Goal: Task Accomplishment & Management: Manage account settings

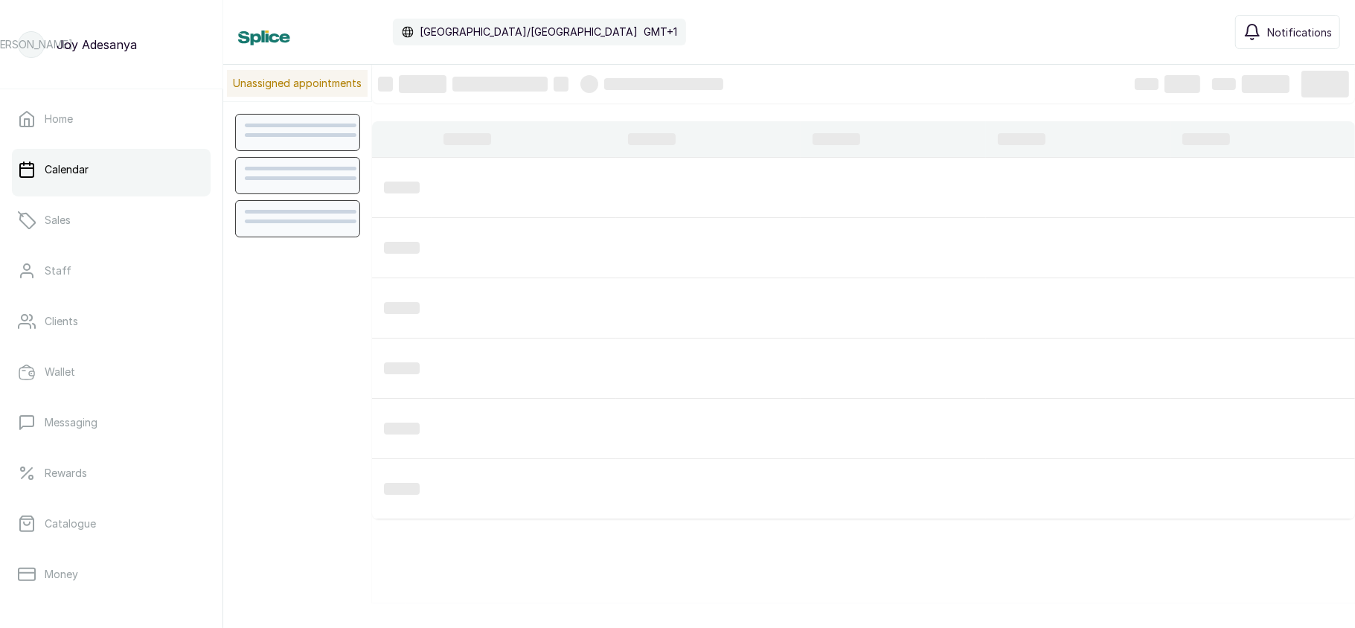
scroll to position [502, 0]
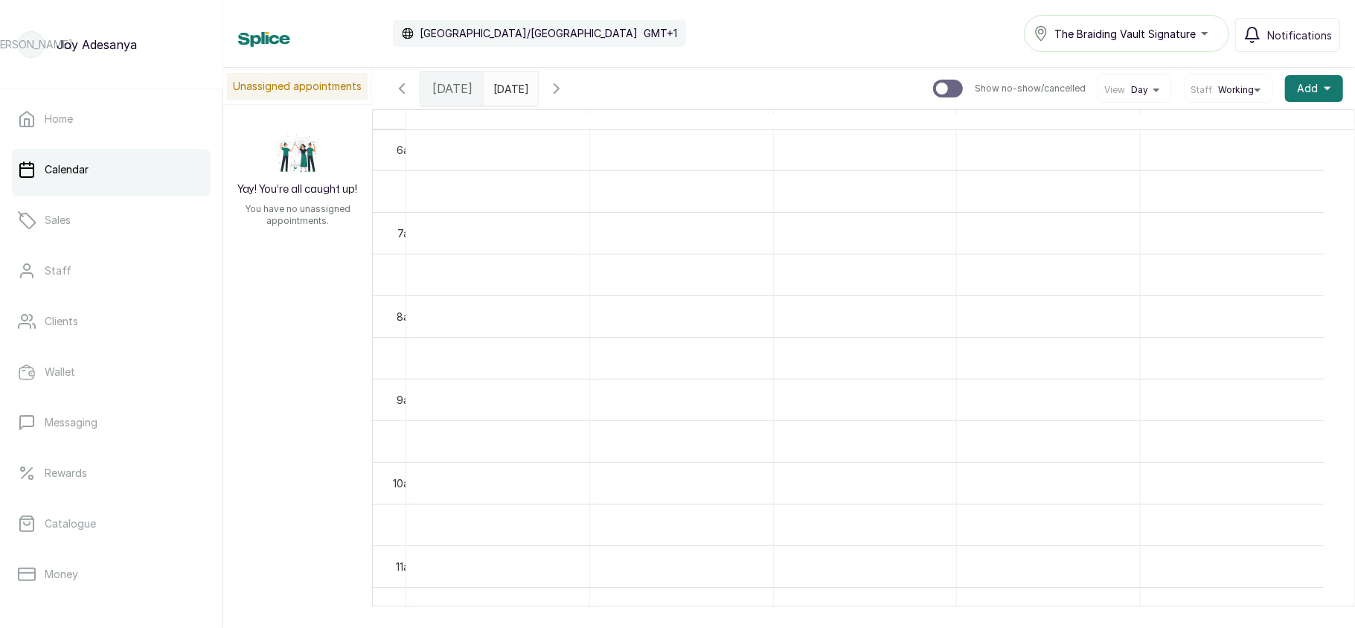
click at [906, 122] on div "Dream" at bounding box center [865, 119] width 183 height 19
click at [92, 114] on link "Home" at bounding box center [111, 119] width 199 height 42
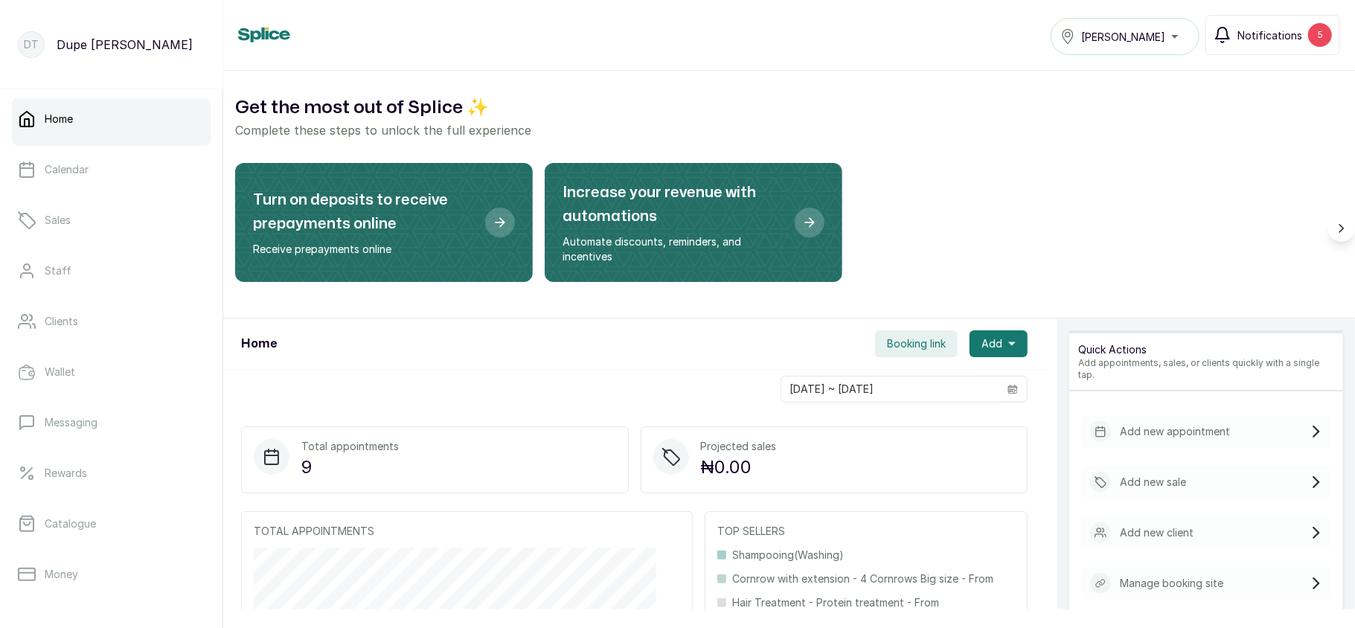
click at [1289, 36] on span "Notifications" at bounding box center [1270, 36] width 65 height 16
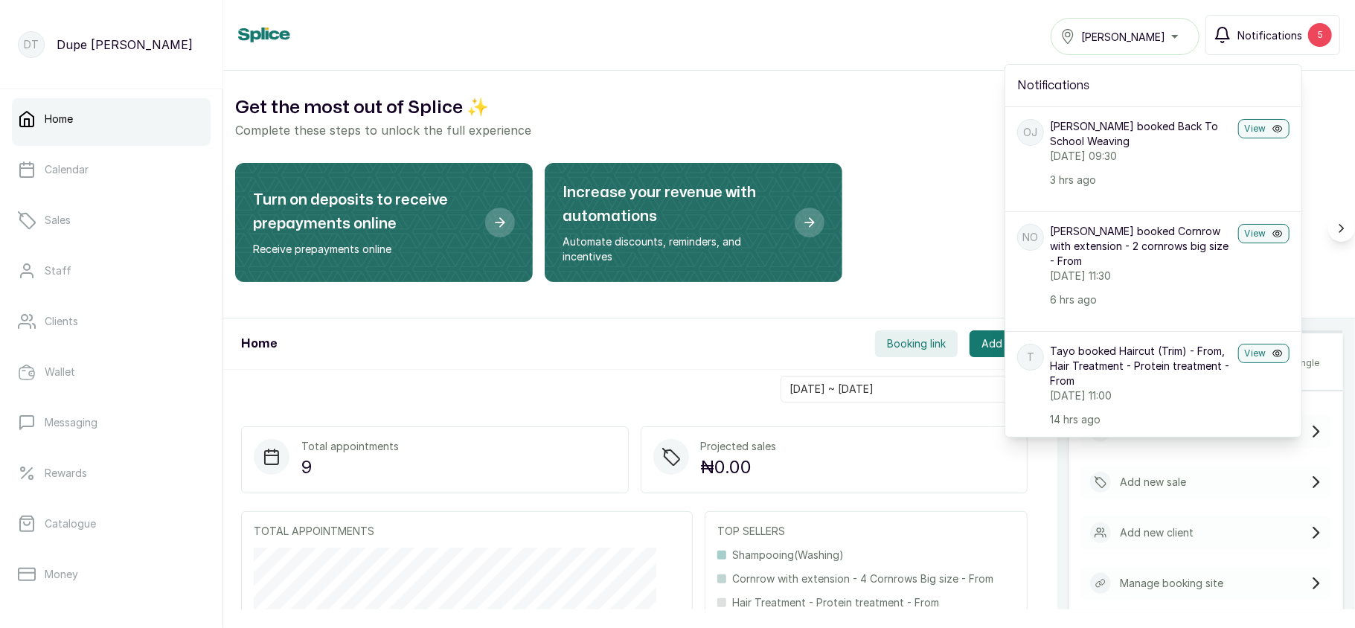
click at [1289, 36] on span "Notifications" at bounding box center [1270, 36] width 65 height 16
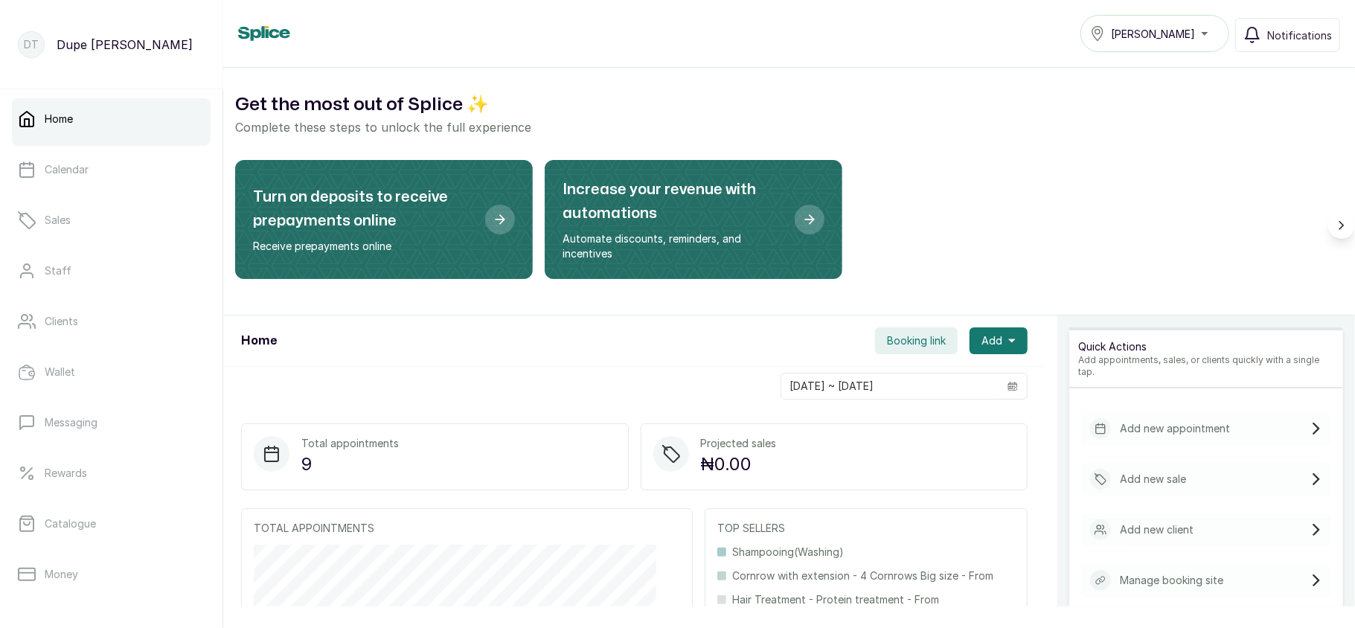
click at [1138, 36] on span "Tasala Ikoyi" at bounding box center [1153, 34] width 84 height 16
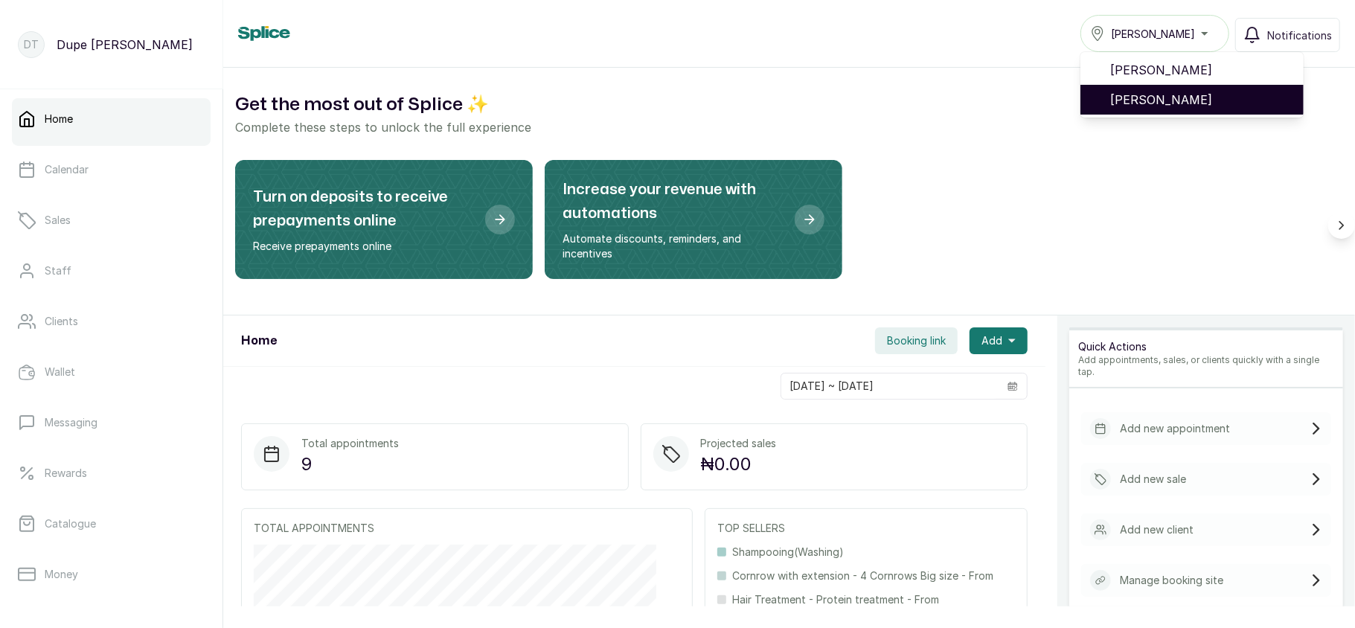
click at [1135, 92] on span "[PERSON_NAME]" at bounding box center [1201, 100] width 182 height 18
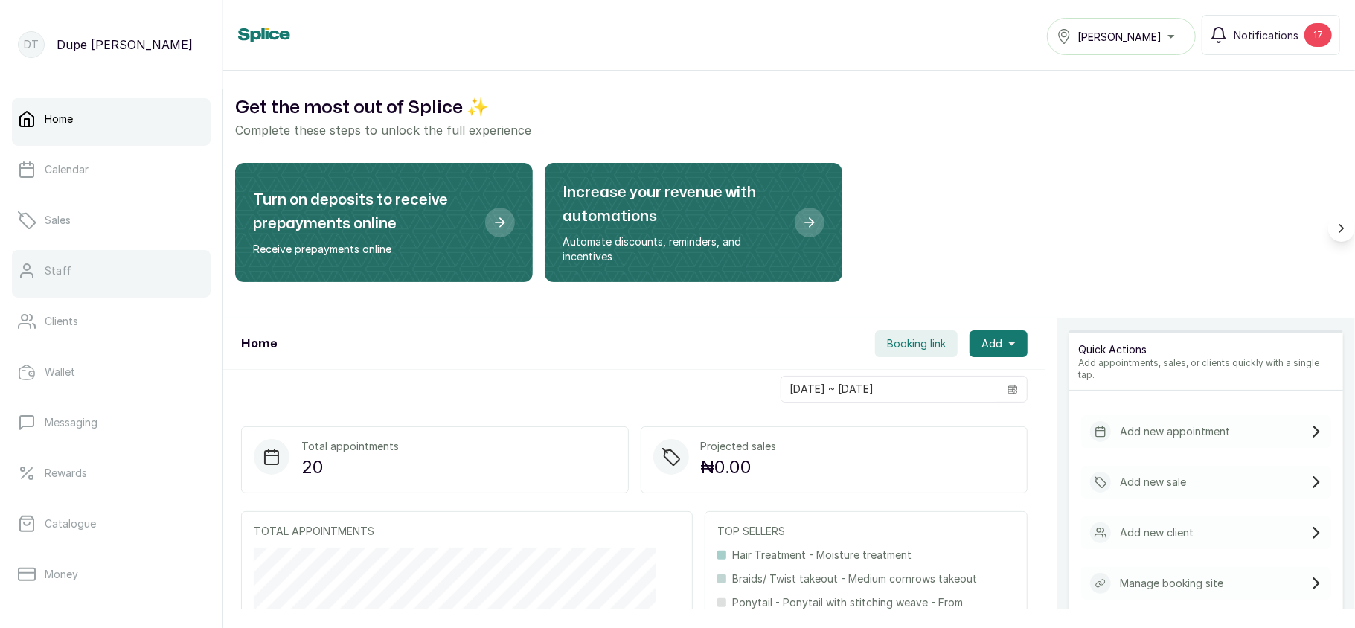
click at [82, 281] on link "Staff" at bounding box center [111, 271] width 199 height 42
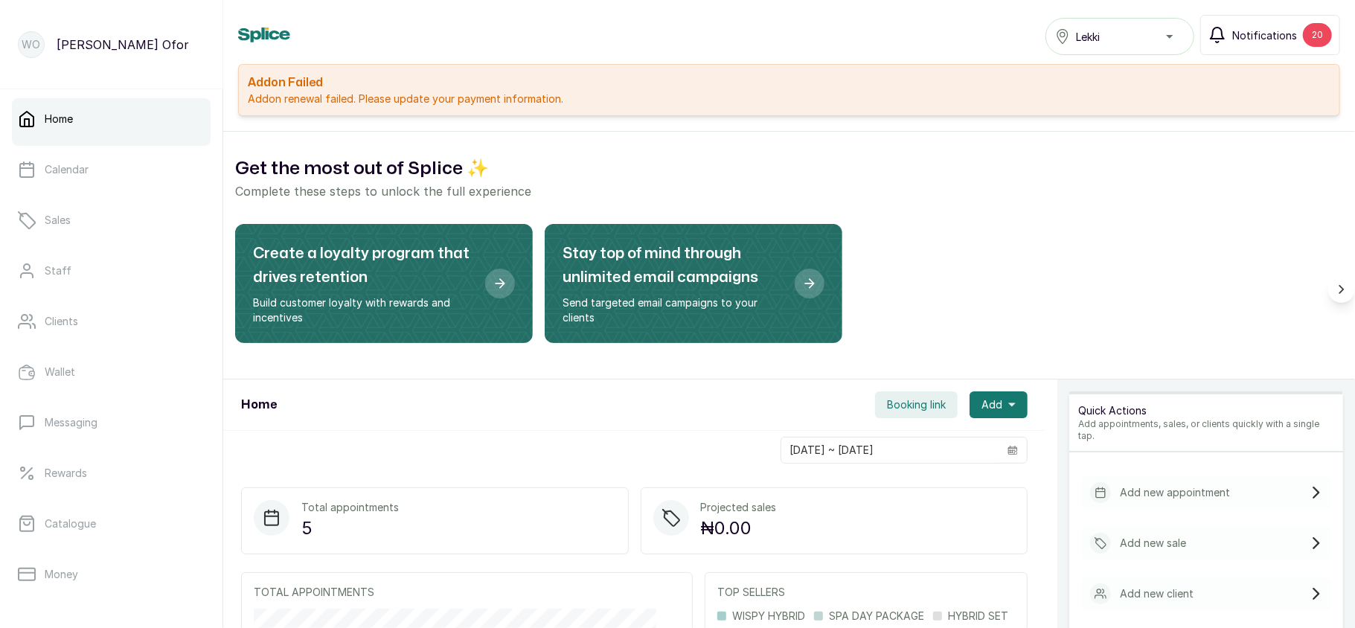
click at [1250, 43] on button "Notifications 20" at bounding box center [1270, 35] width 140 height 40
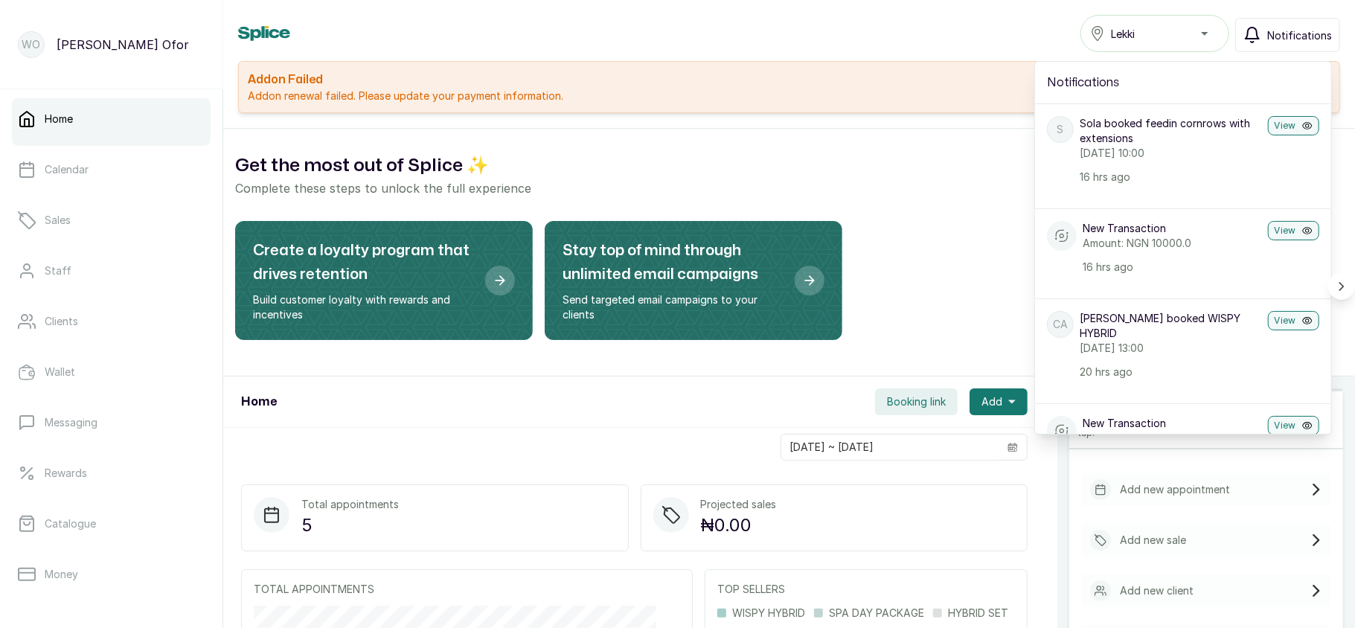
click at [1250, 43] on icon "button" at bounding box center [1253, 35] width 18 height 18
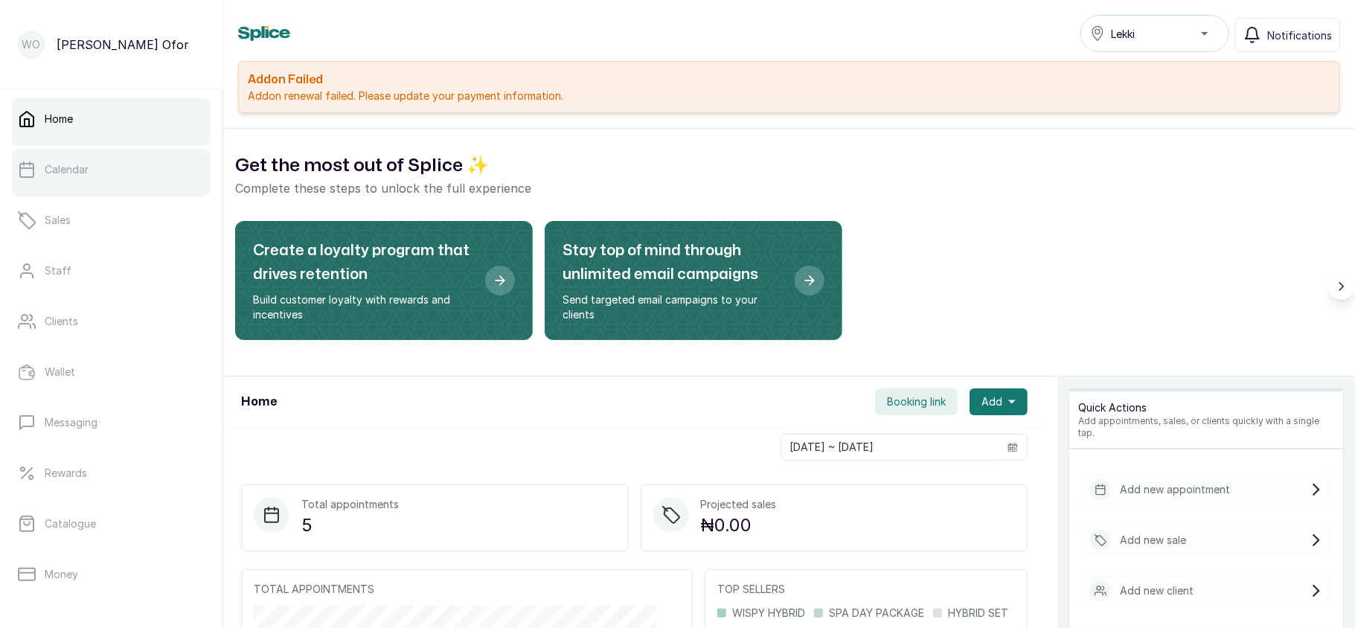
click at [155, 188] on link "Calendar" at bounding box center [111, 170] width 199 height 42
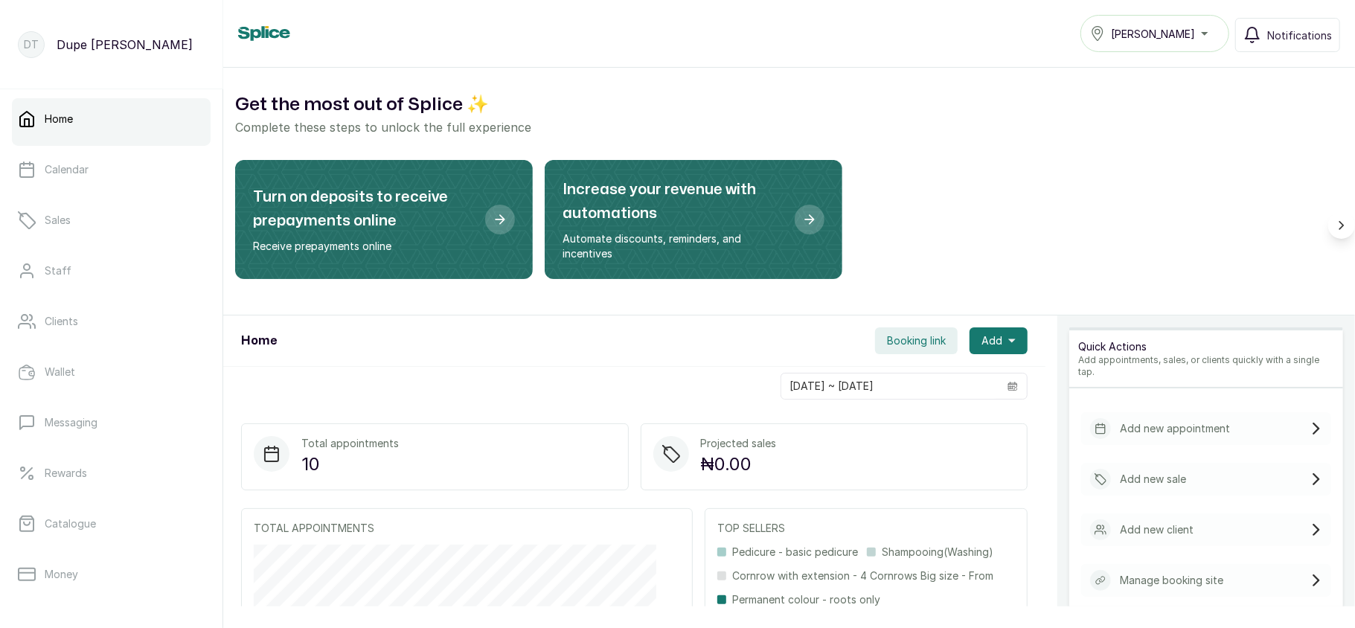
click at [1150, 37] on span "Tasala Ikoyi" at bounding box center [1153, 34] width 84 height 16
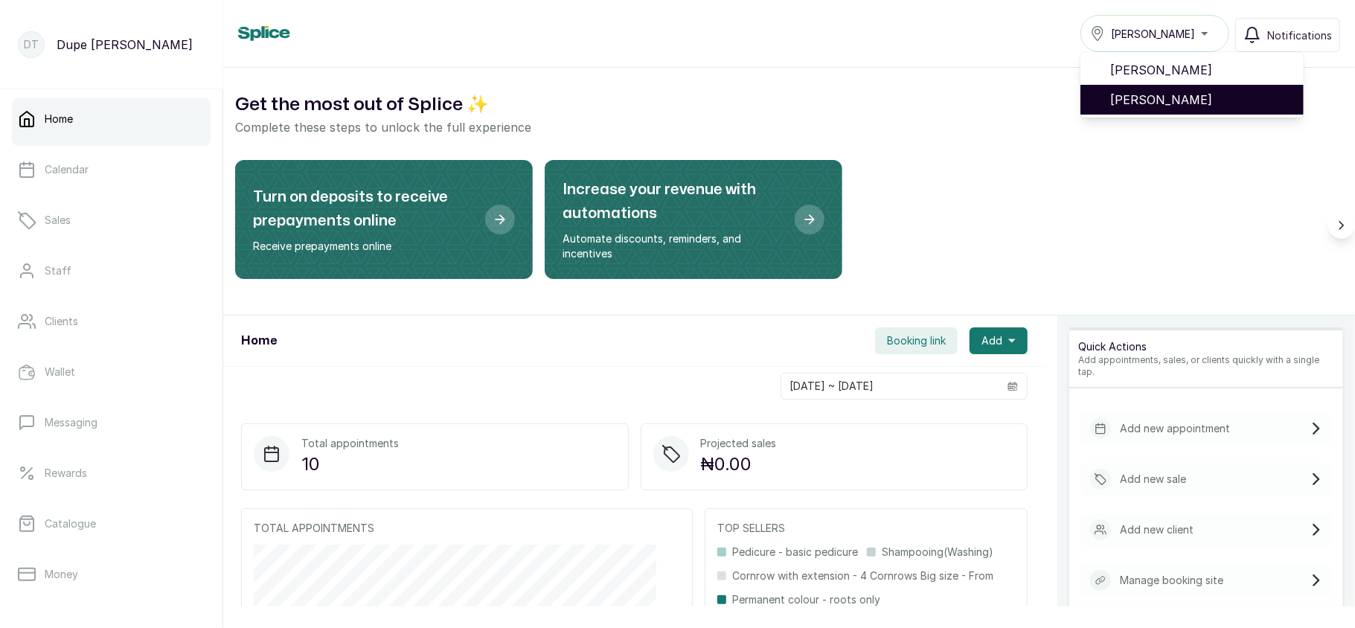
click at [1136, 91] on span "[PERSON_NAME]" at bounding box center [1201, 100] width 182 height 18
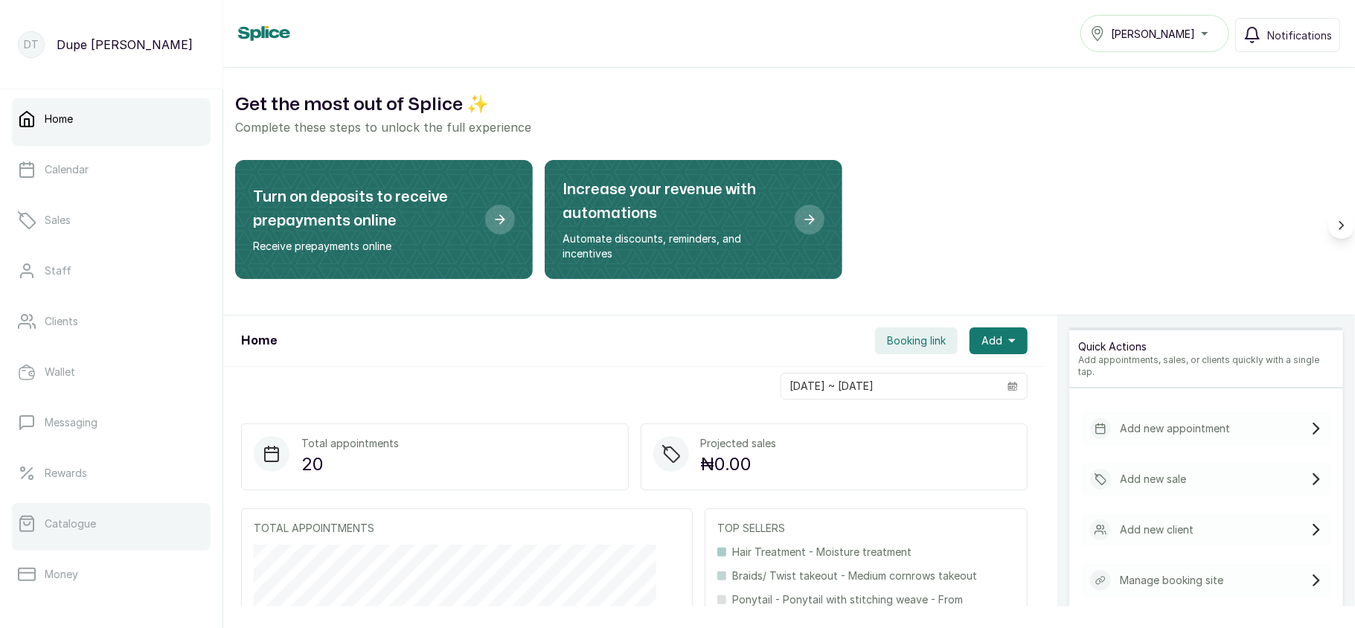
click at [96, 516] on link "Catalogue" at bounding box center [111, 524] width 199 height 42
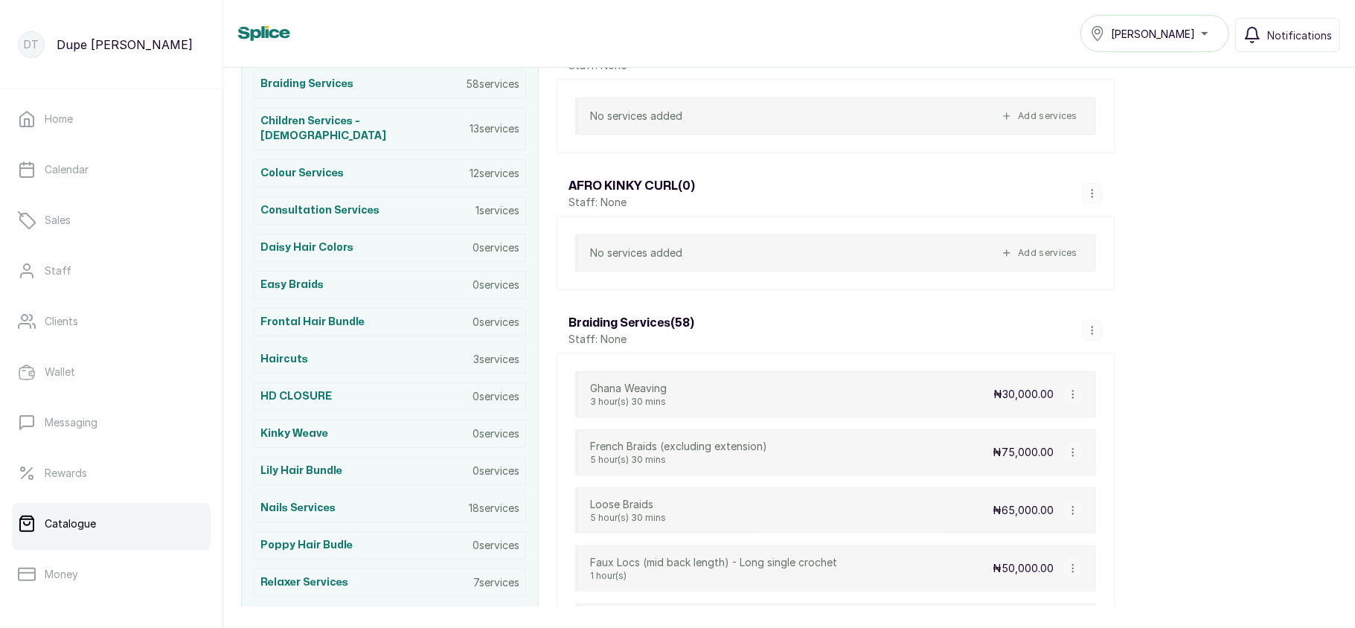
scroll to position [497, 0]
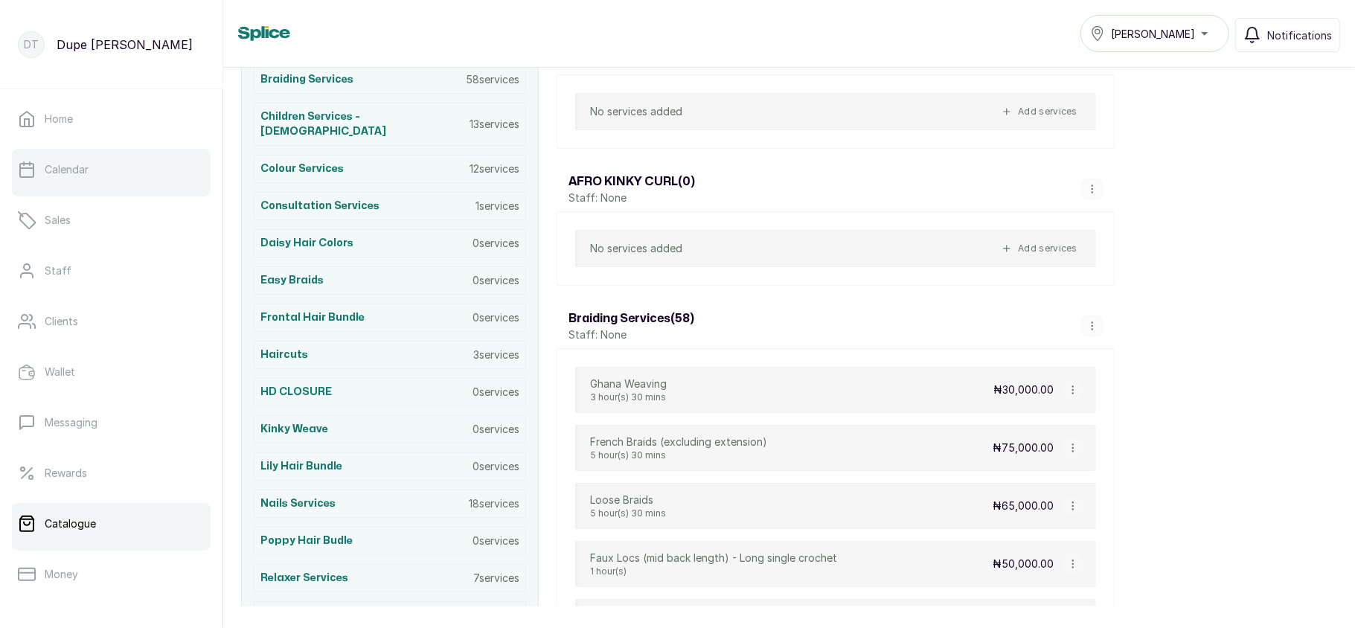
click at [91, 167] on link "Calendar" at bounding box center [111, 170] width 199 height 42
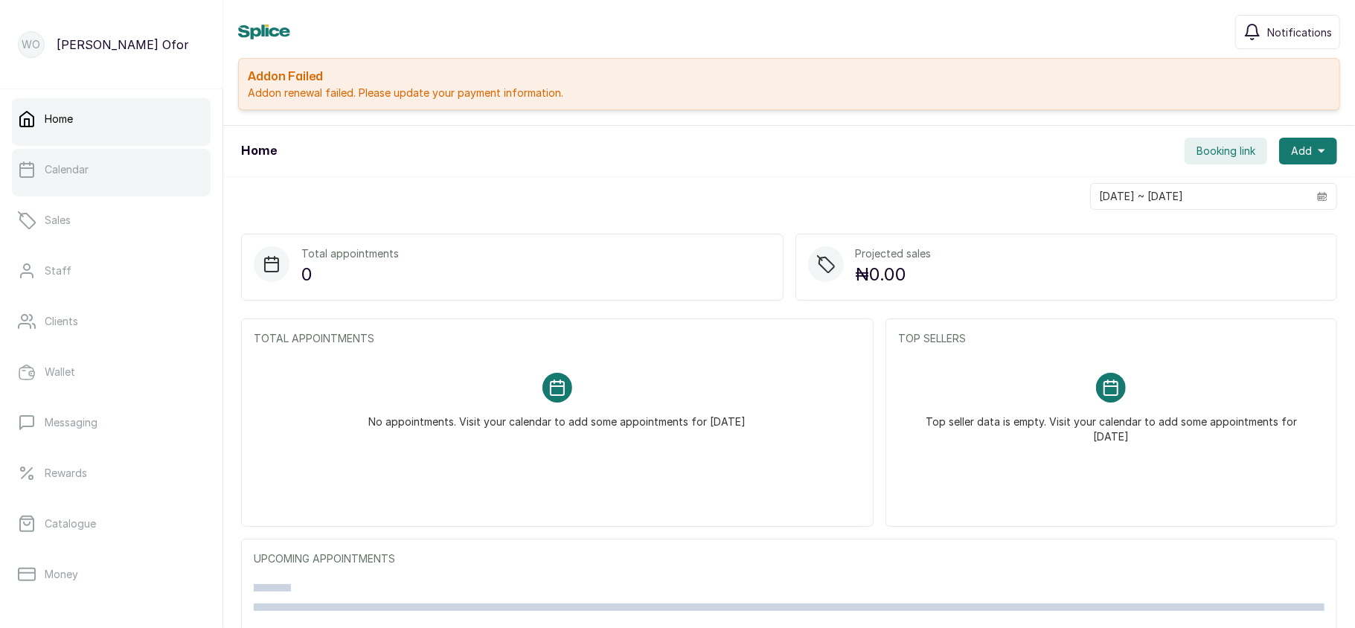
click at [97, 188] on link "Calendar" at bounding box center [111, 170] width 199 height 42
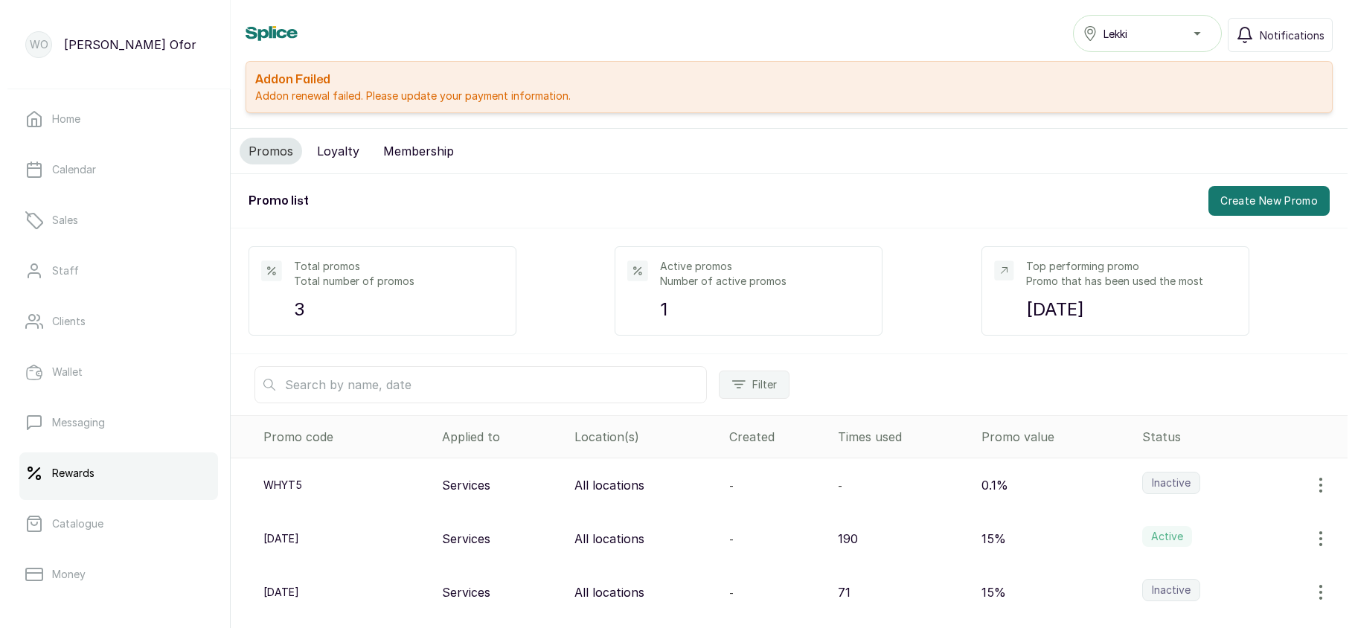
scroll to position [40, 0]
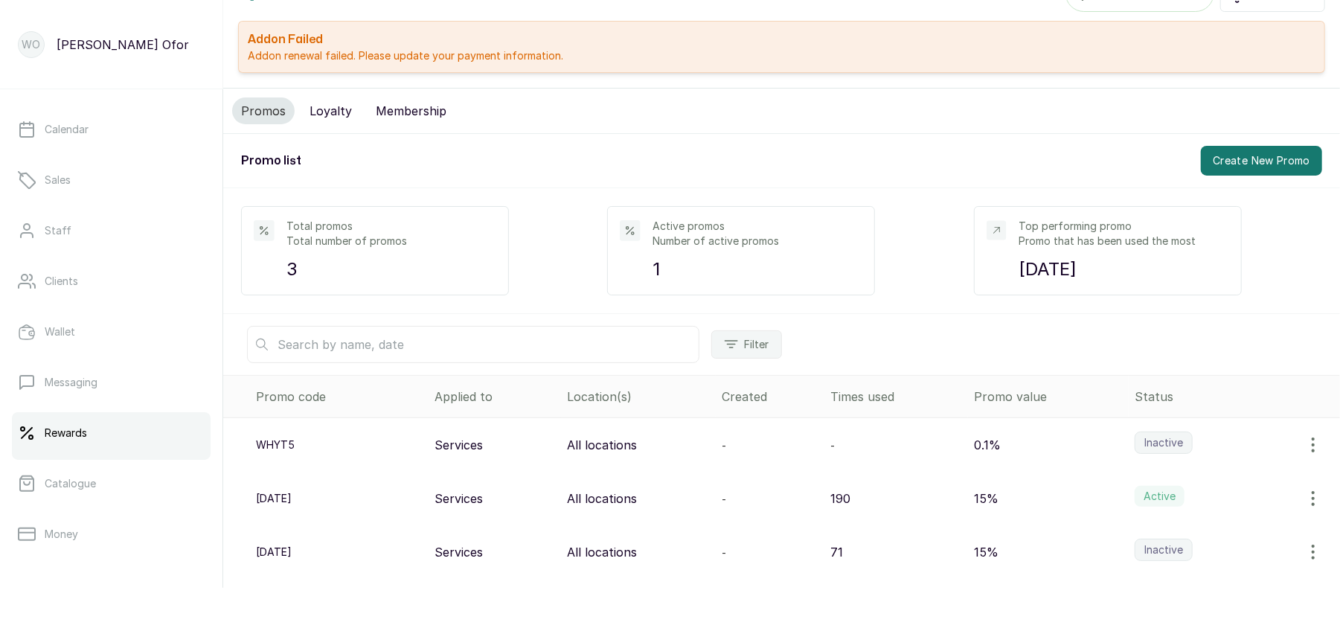
click at [1305, 493] on icon "button" at bounding box center [1314, 499] width 18 height 18
click at [1203, 548] on span "Edit" at bounding box center [1214, 540] width 22 height 18
select select "percentage"
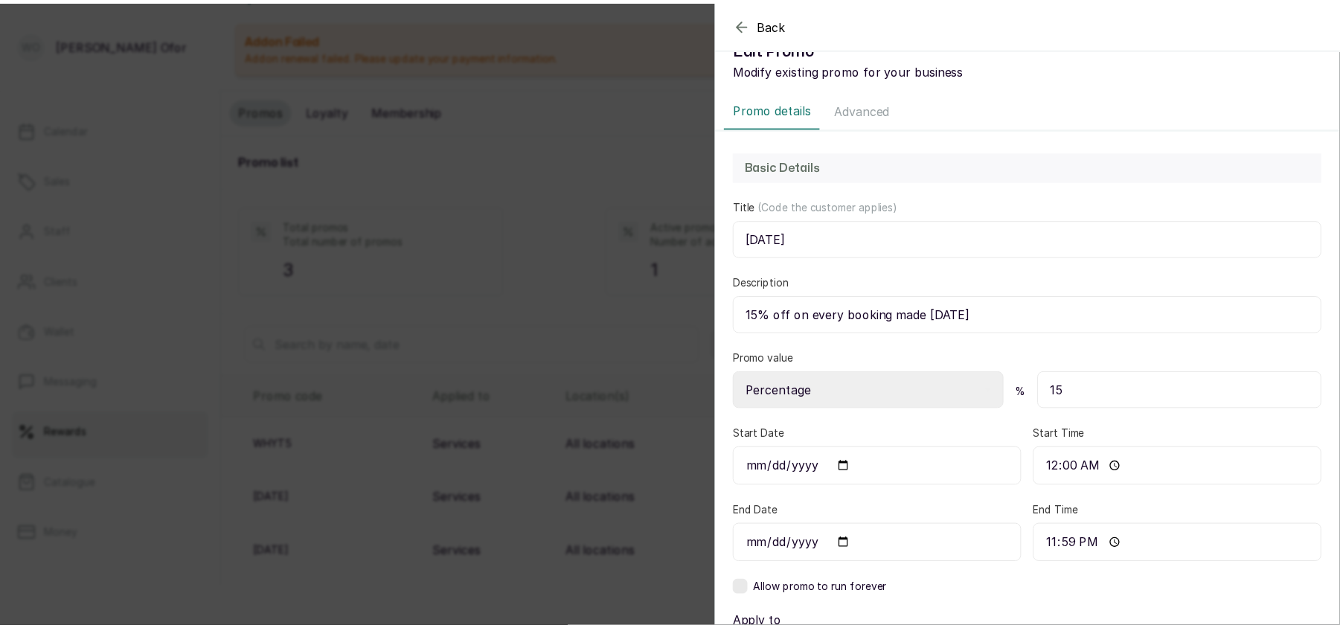
scroll to position [0, 0]
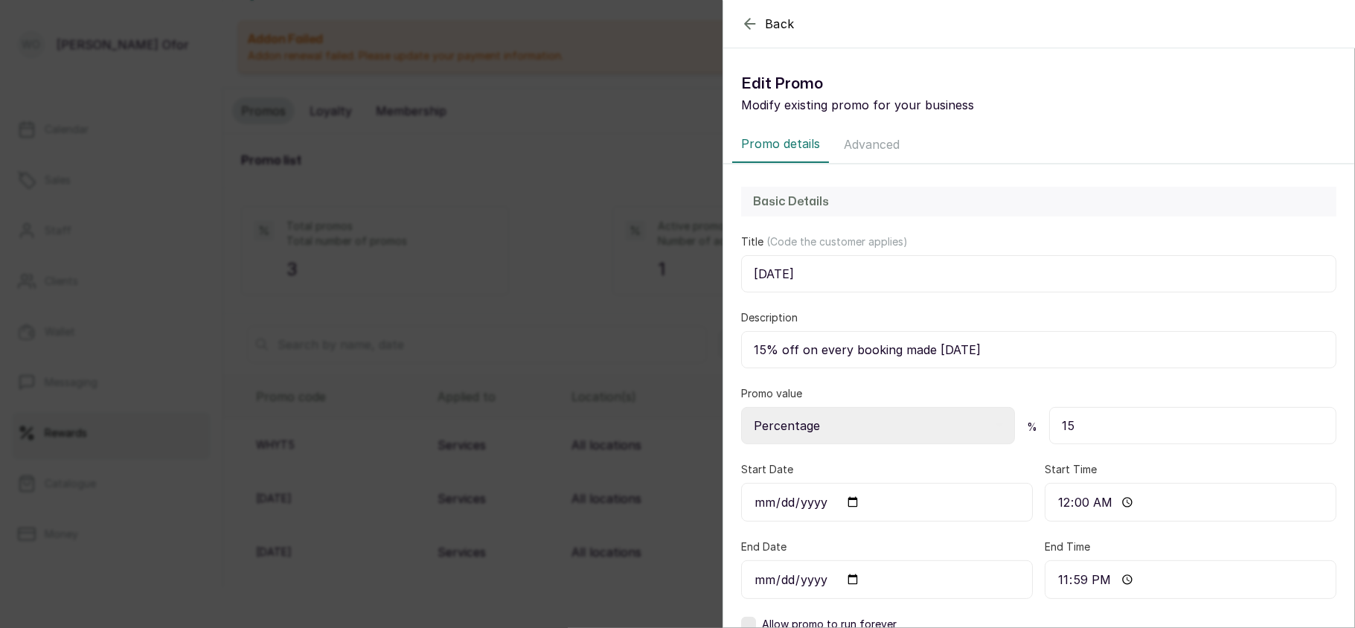
click at [882, 156] on button "Advanced" at bounding box center [872, 144] width 74 height 37
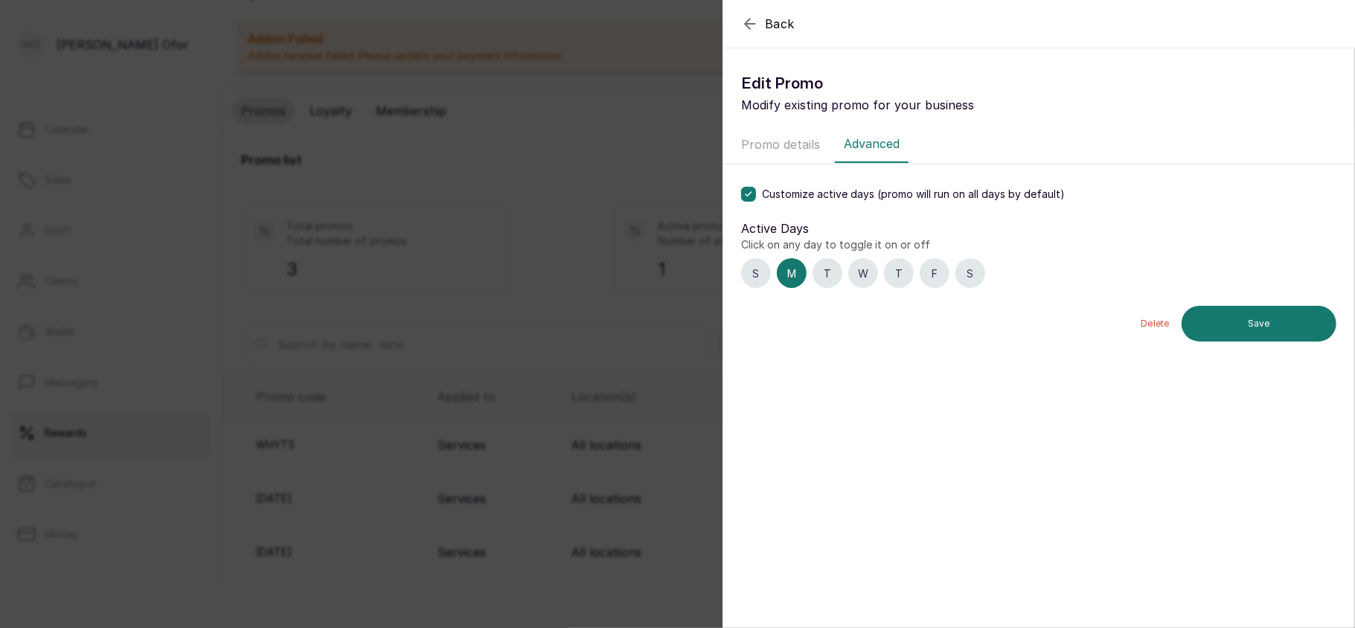
click at [796, 272] on div "M" at bounding box center [792, 273] width 30 height 30
click at [747, 196] on icon at bounding box center [748, 194] width 7 height 7
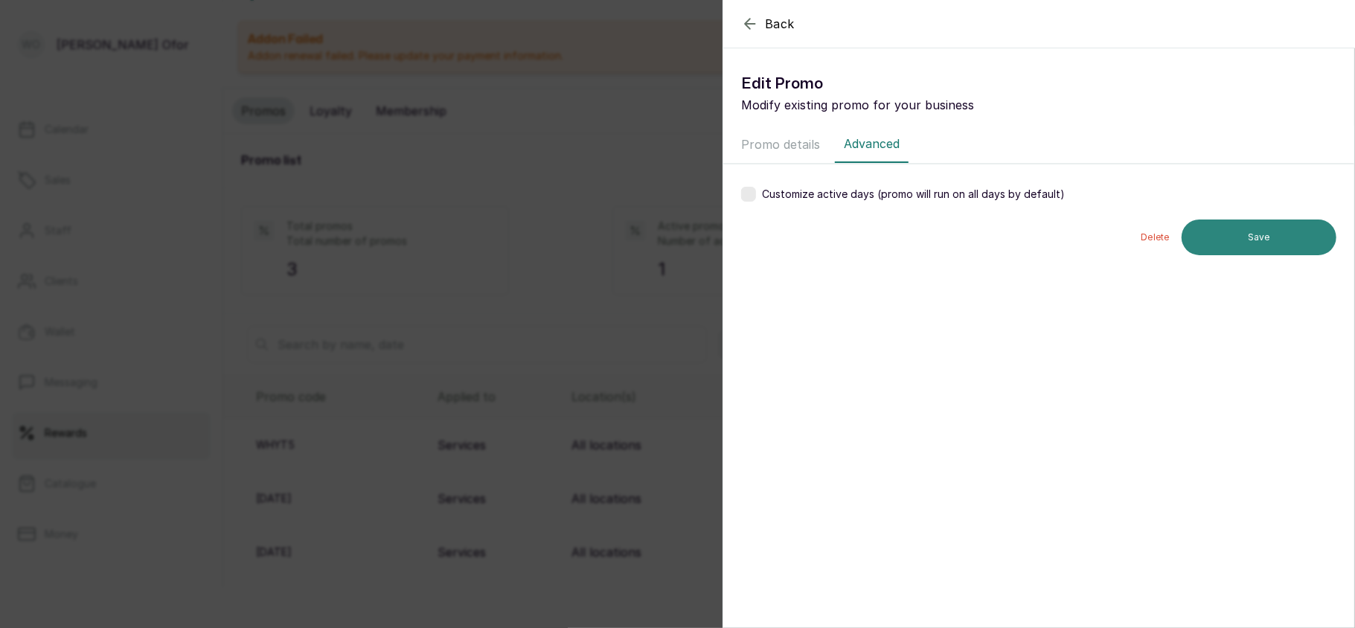
drag, startPoint x: 1198, startPoint y: 215, endPoint x: 1200, endPoint y: 237, distance: 21.6
click at [1200, 237] on div "Customize active days (promo will run on all days by default) Save Delete" at bounding box center [1038, 220] width 631 height 113
click at [1200, 237] on button "Save" at bounding box center [1259, 238] width 155 height 36
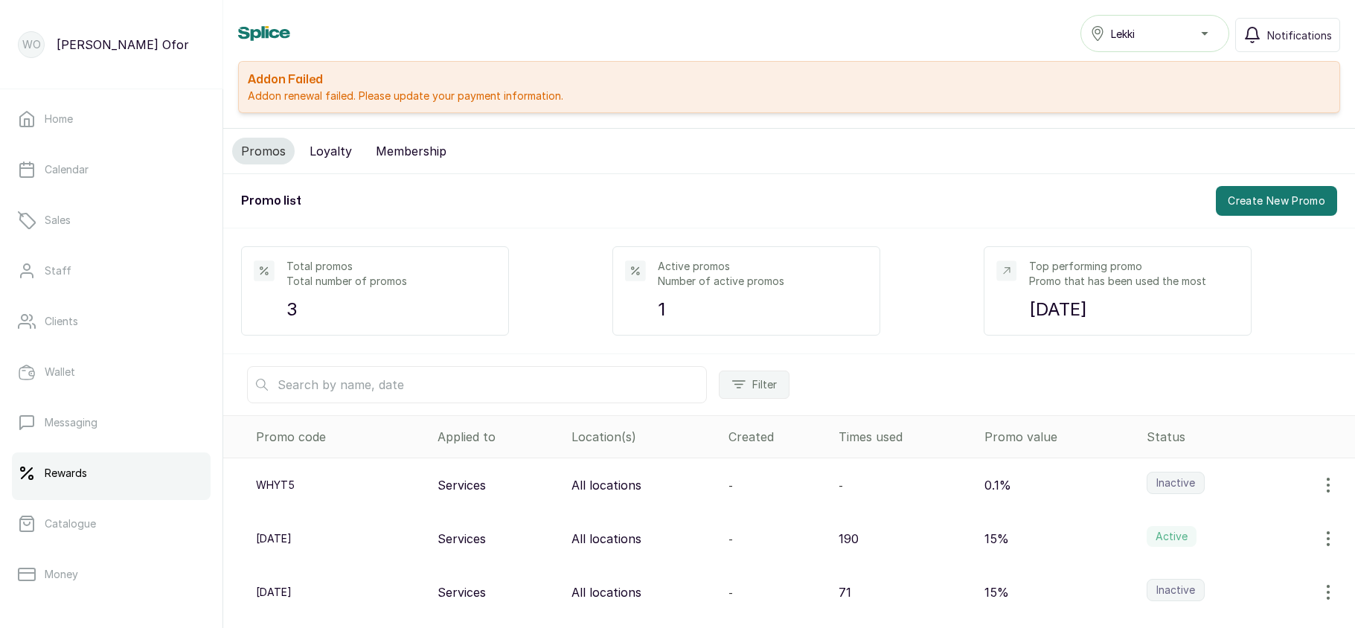
scroll to position [40, 0]
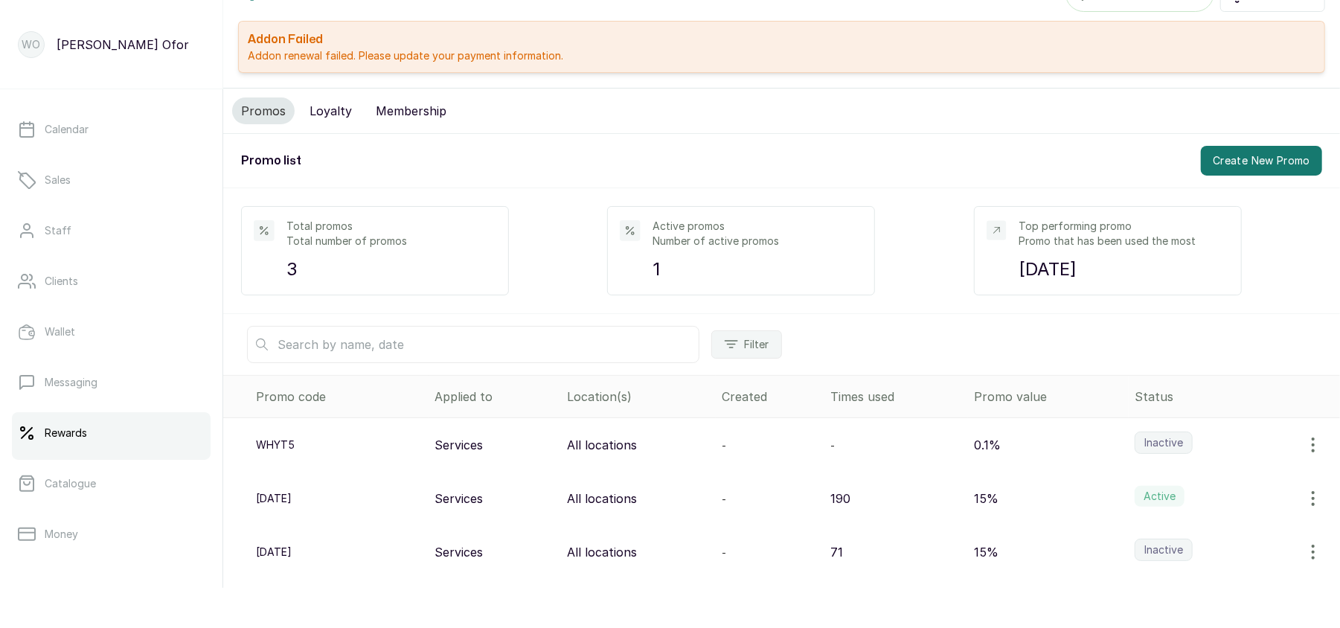
click at [1305, 504] on icon "button" at bounding box center [1314, 499] width 18 height 18
click at [1183, 548] on span "Edit" at bounding box center [1251, 540] width 143 height 18
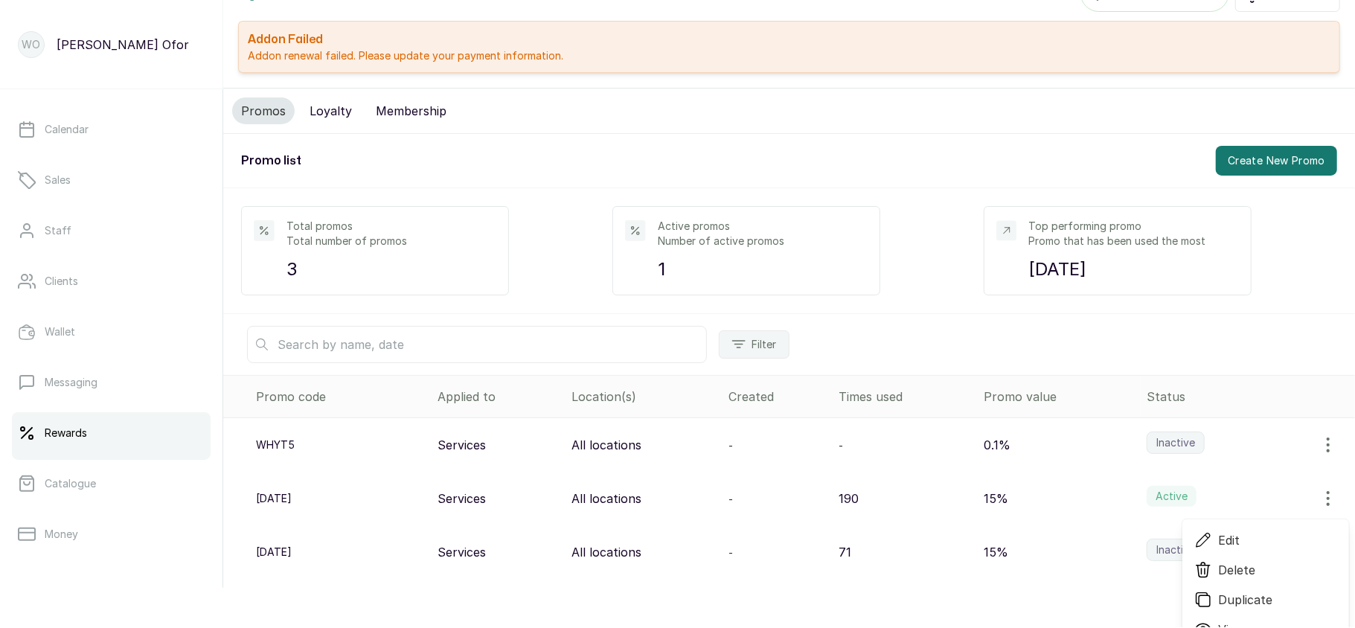
select select "percentage"
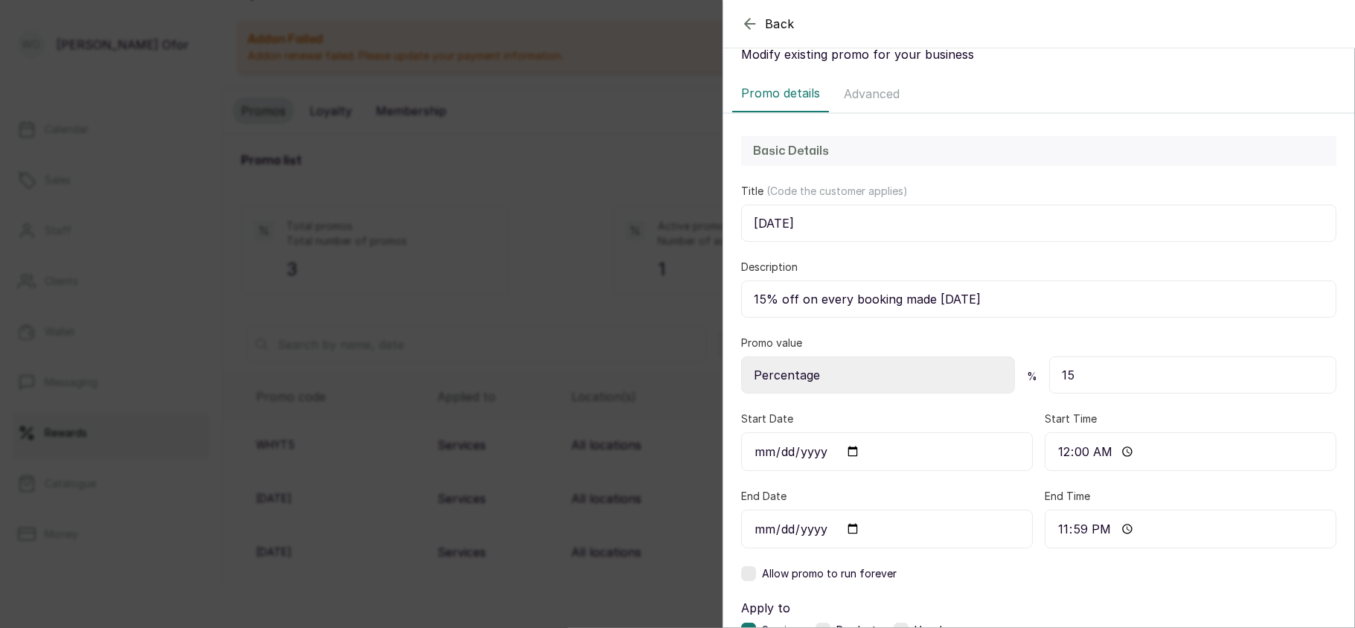
scroll to position [0, 0]
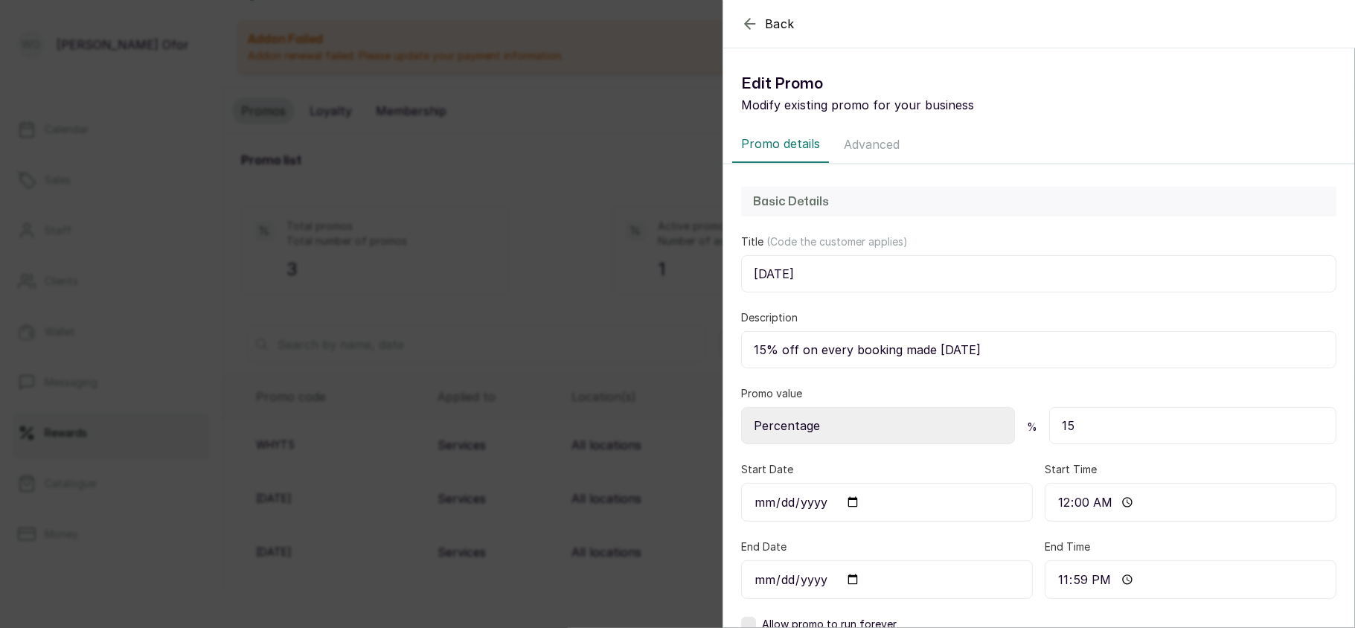
click at [845, 144] on button "Advanced" at bounding box center [872, 144] width 74 height 37
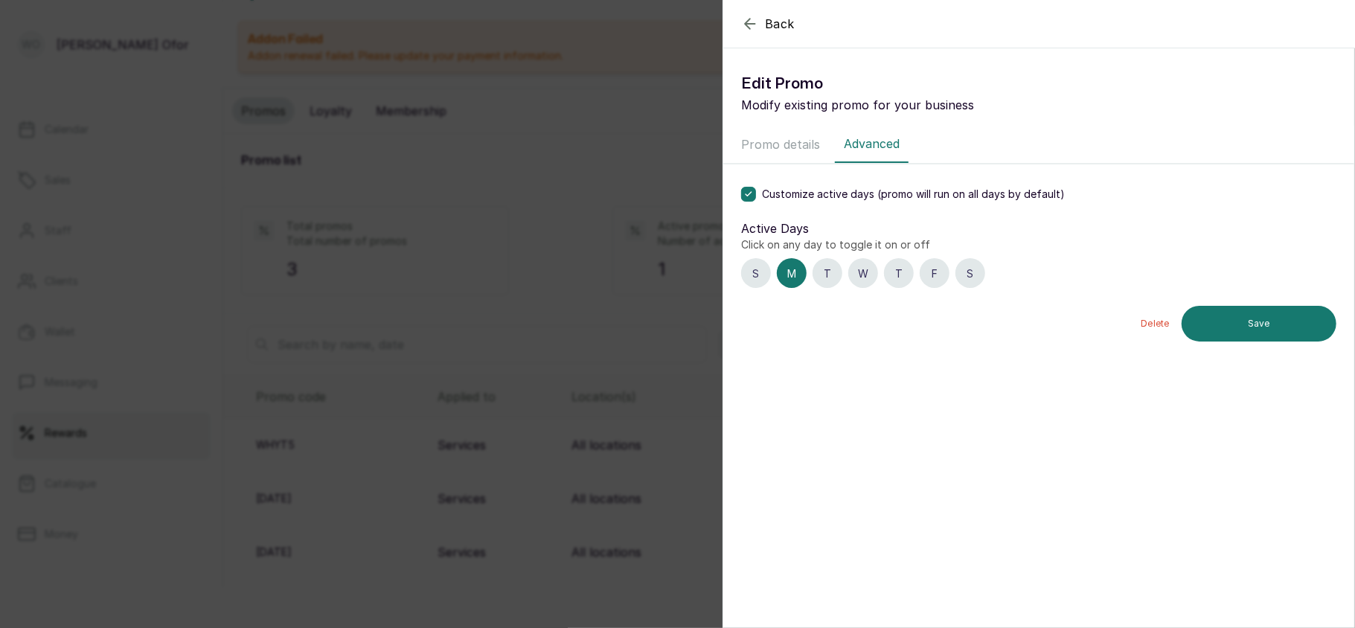
click at [749, 194] on icon at bounding box center [749, 194] width 6 height 4
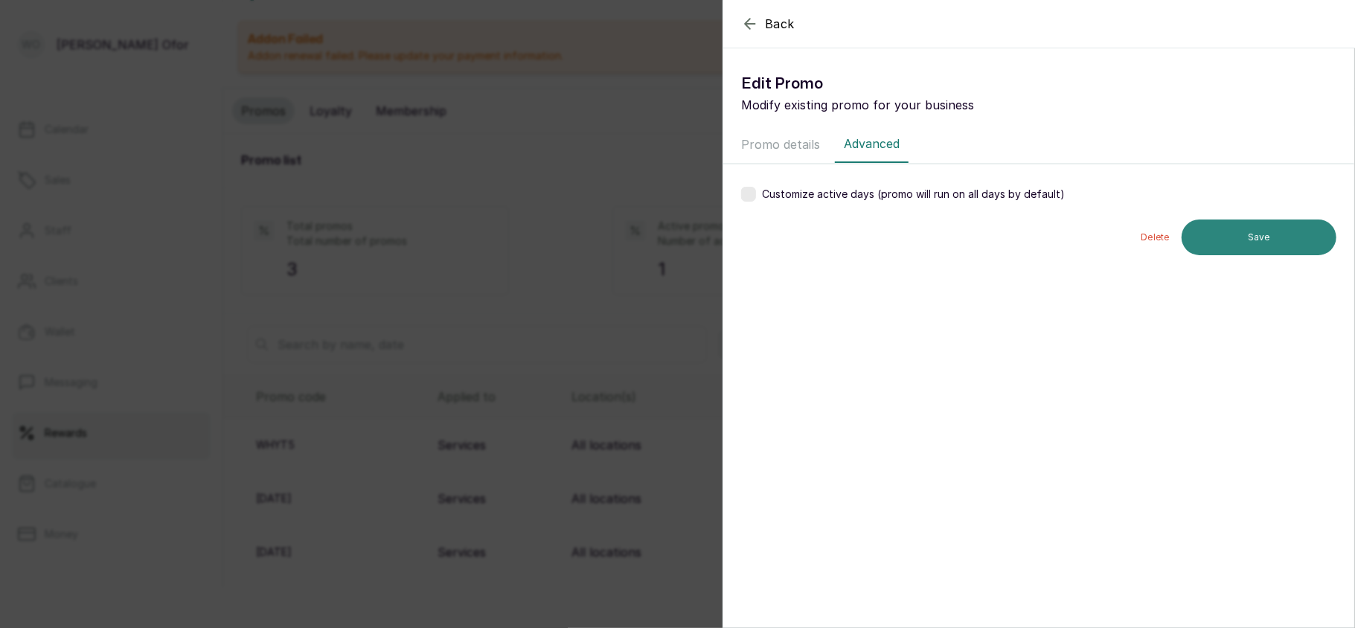
click at [1252, 236] on button "Save" at bounding box center [1259, 238] width 155 height 36
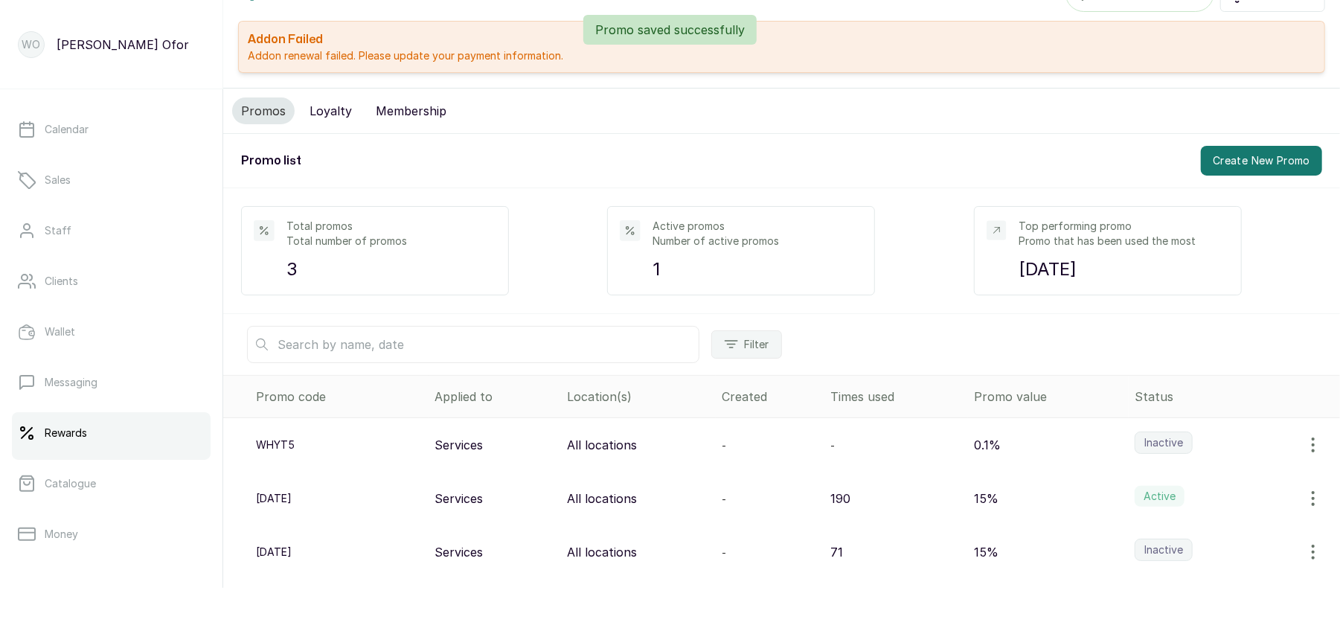
click at [831, 502] on p "190" at bounding box center [841, 499] width 20 height 18
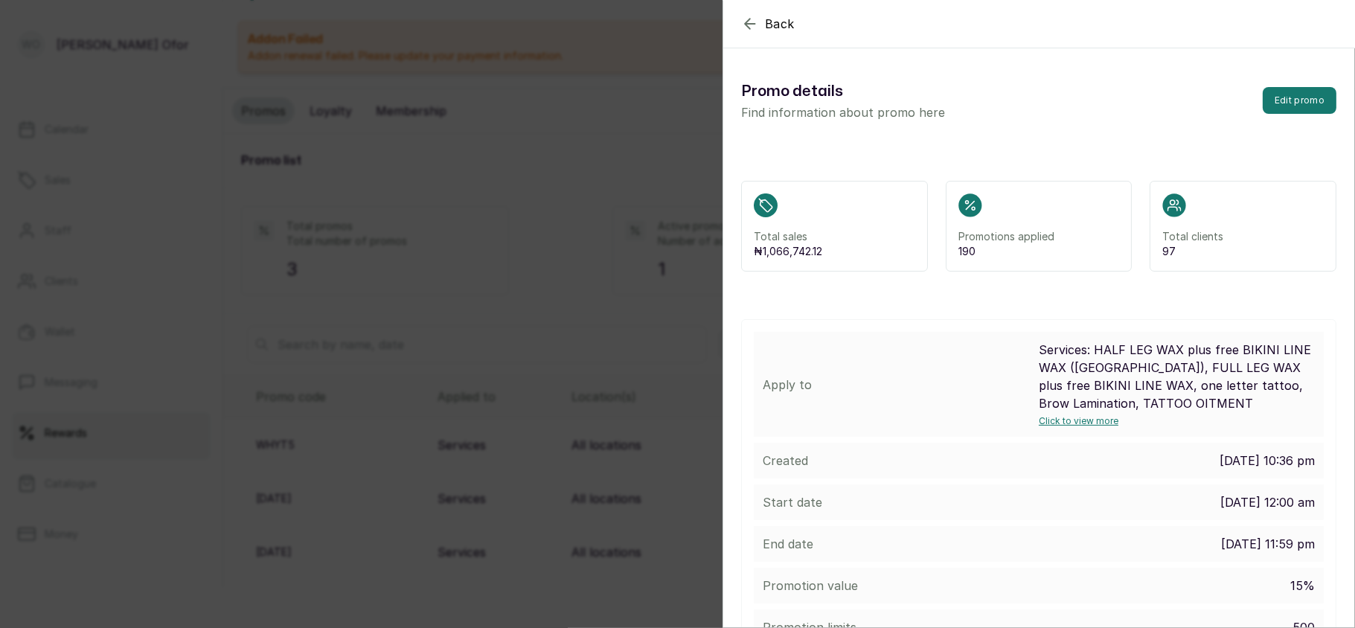
scroll to position [192, 0]
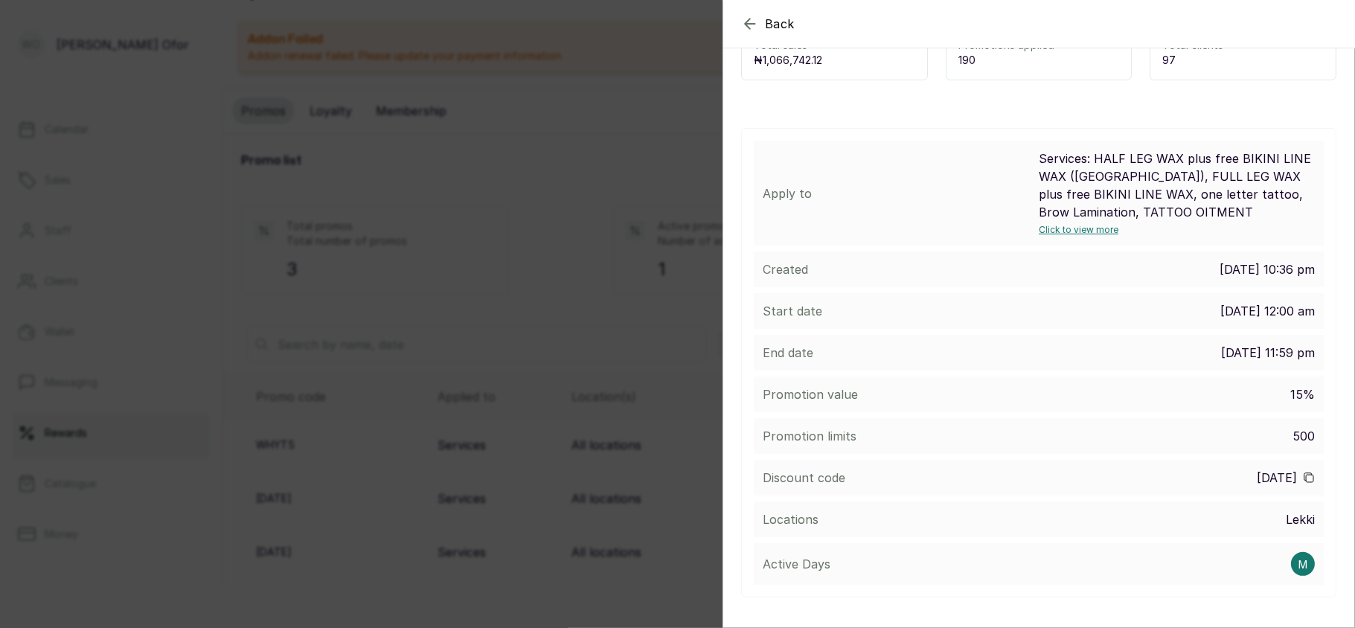
click at [487, 477] on div "Back Promo Promo details Find information about promo here Edit promo Total sal…" at bounding box center [677, 314] width 1355 height 628
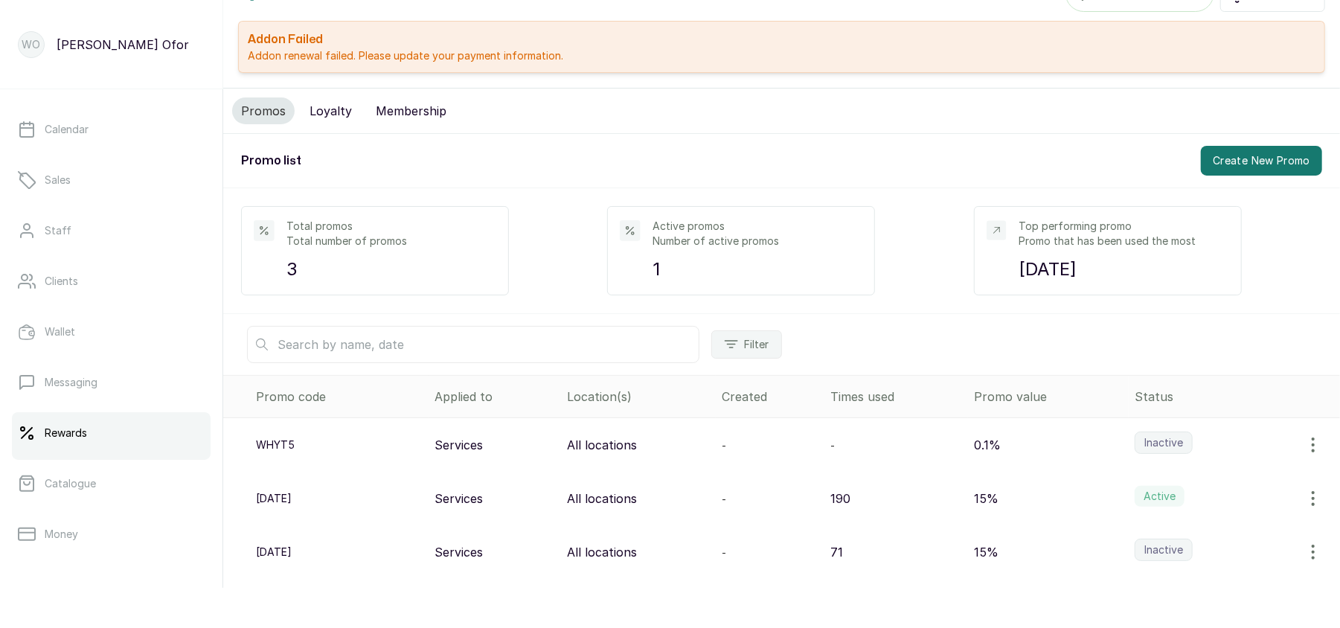
click at [974, 497] on p "15%" at bounding box center [986, 499] width 25 height 18
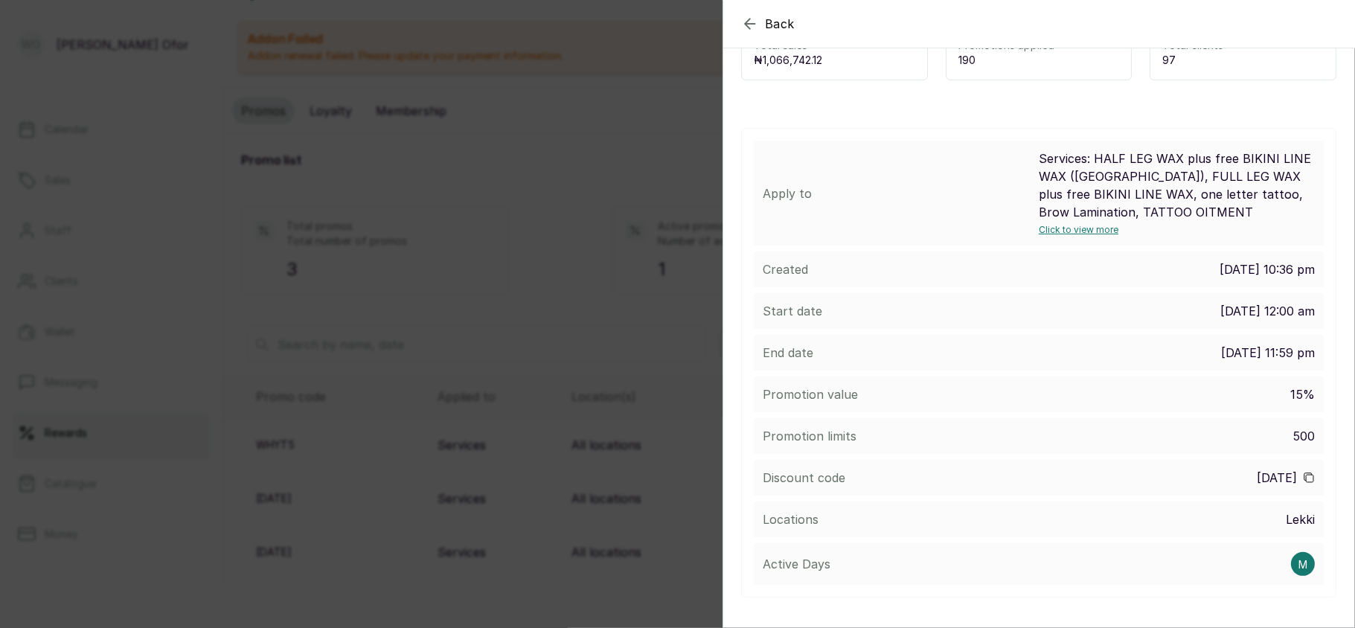
click at [569, 403] on div "Back Promo Promo details Find information about promo here Edit promo Total sal…" at bounding box center [677, 314] width 1355 height 628
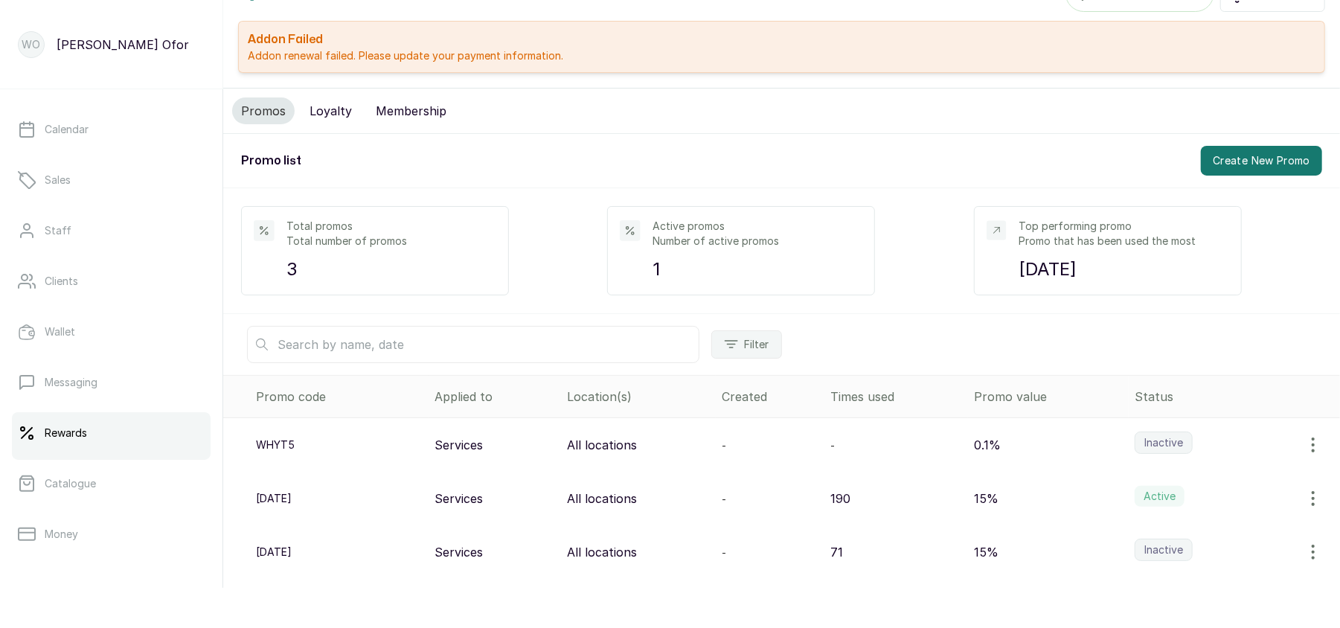
click at [1305, 504] on icon "button" at bounding box center [1314, 499] width 18 height 18
click at [1183, 540] on span "Edit" at bounding box center [1251, 540] width 143 height 18
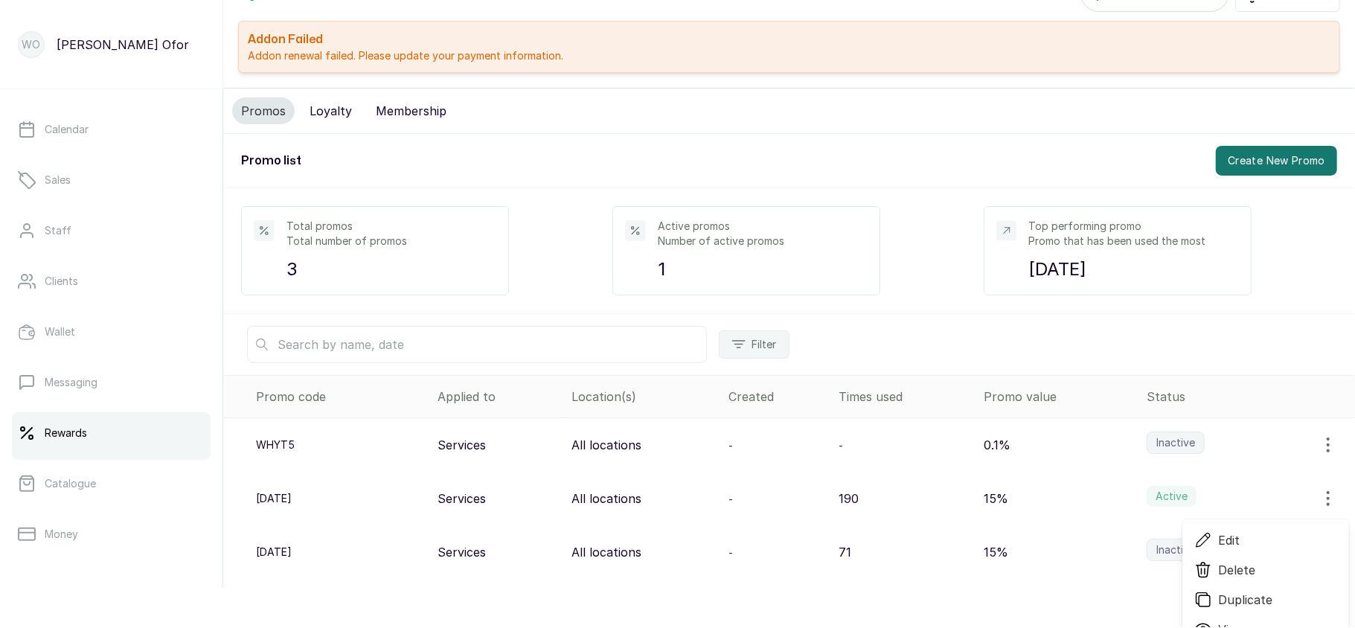
select select "percentage"
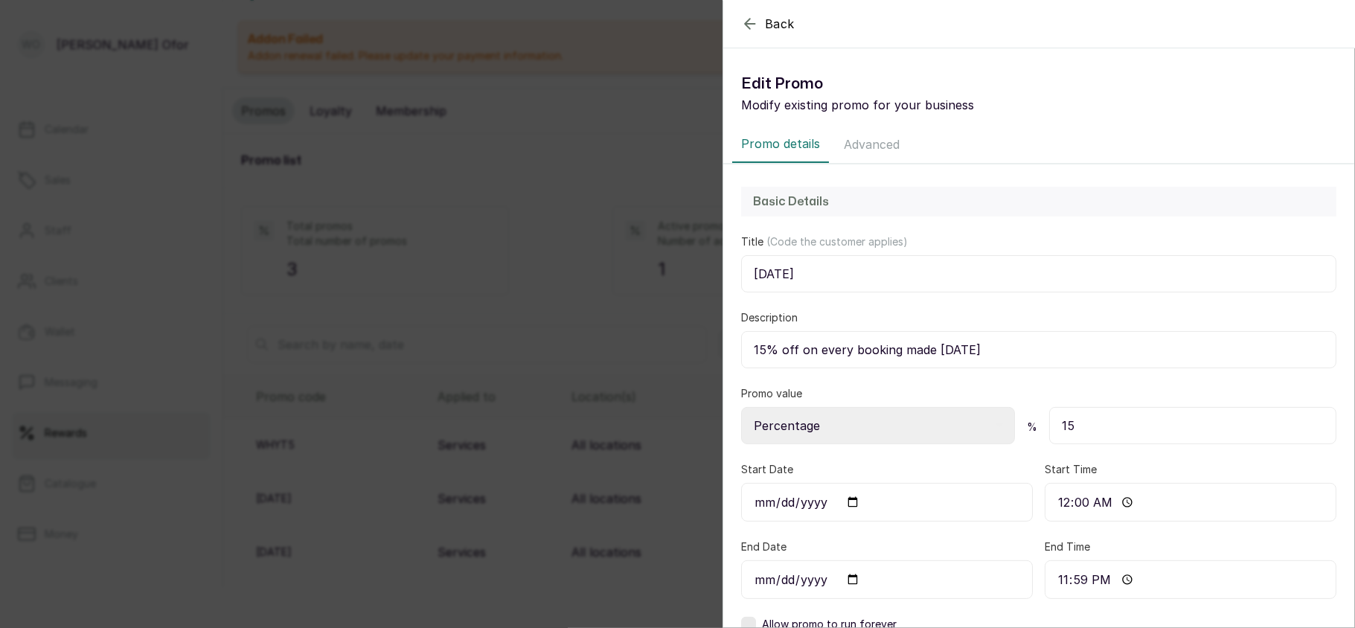
click at [884, 144] on button "Advanced" at bounding box center [872, 144] width 74 height 37
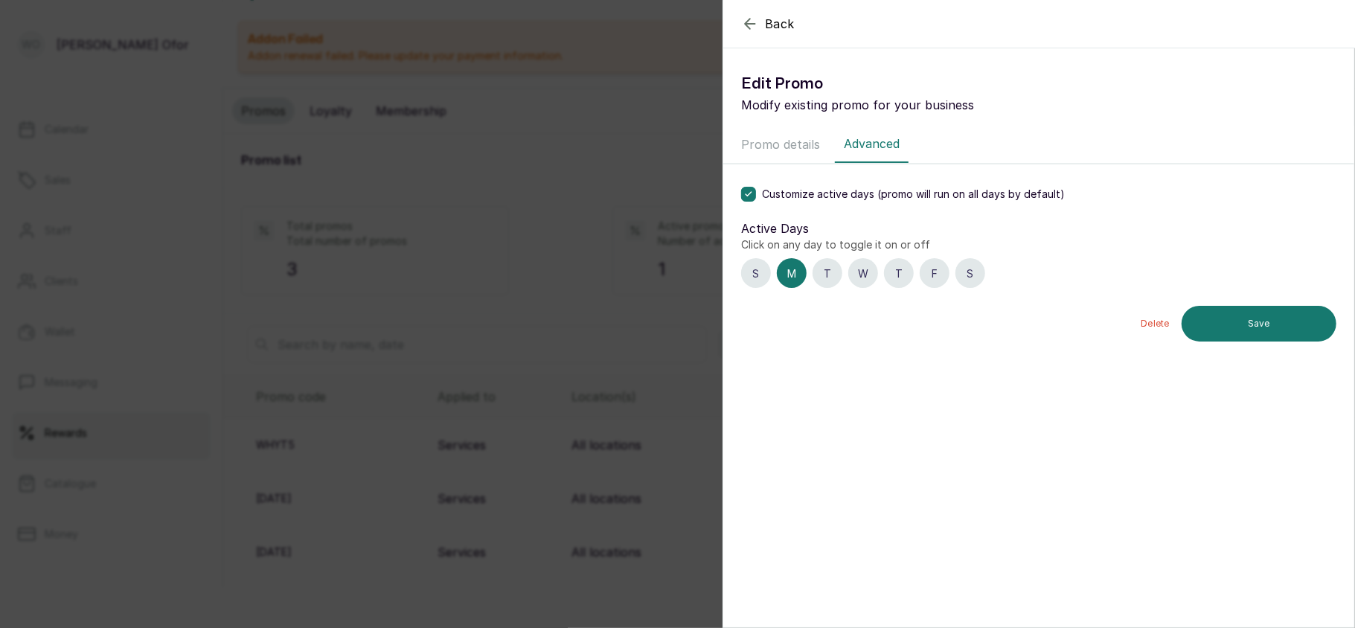
click at [743, 192] on label at bounding box center [748, 194] width 15 height 15
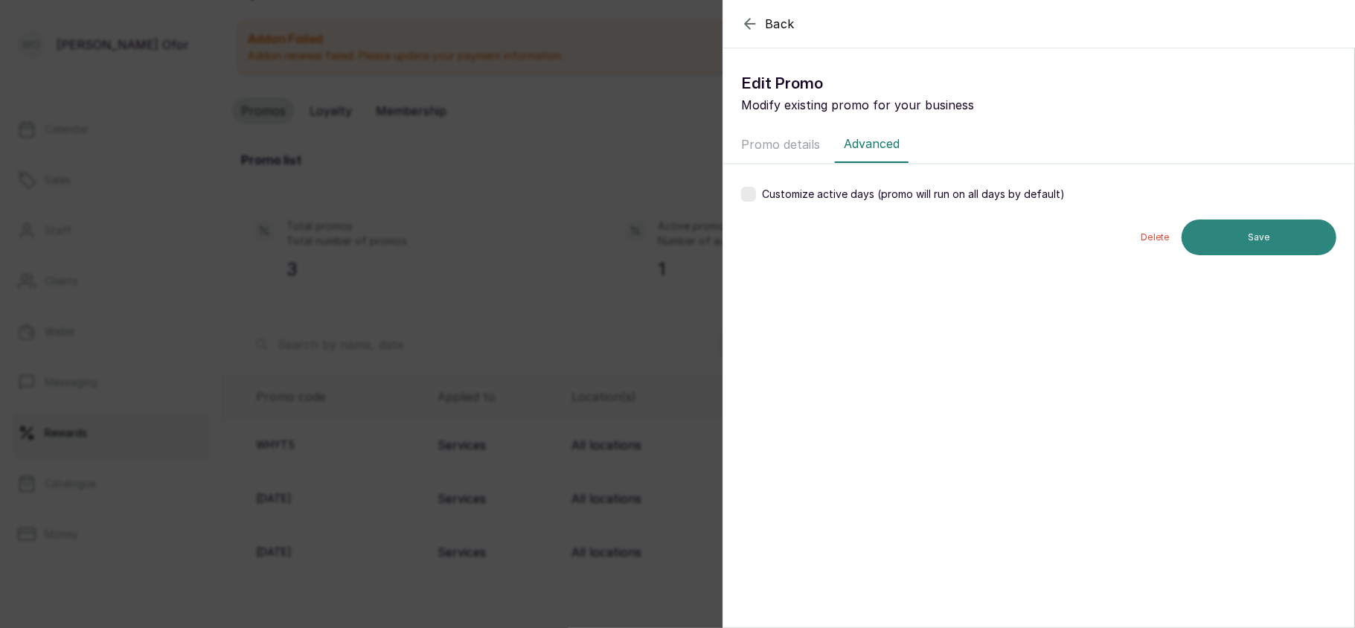
drag, startPoint x: 1225, startPoint y: 213, endPoint x: 1225, endPoint y: 230, distance: 17.1
click at [1225, 230] on div "Customize active days (promo will run on all days by default) Save Delete" at bounding box center [1038, 220] width 631 height 113
click at [1225, 230] on button "Save" at bounding box center [1259, 238] width 155 height 36
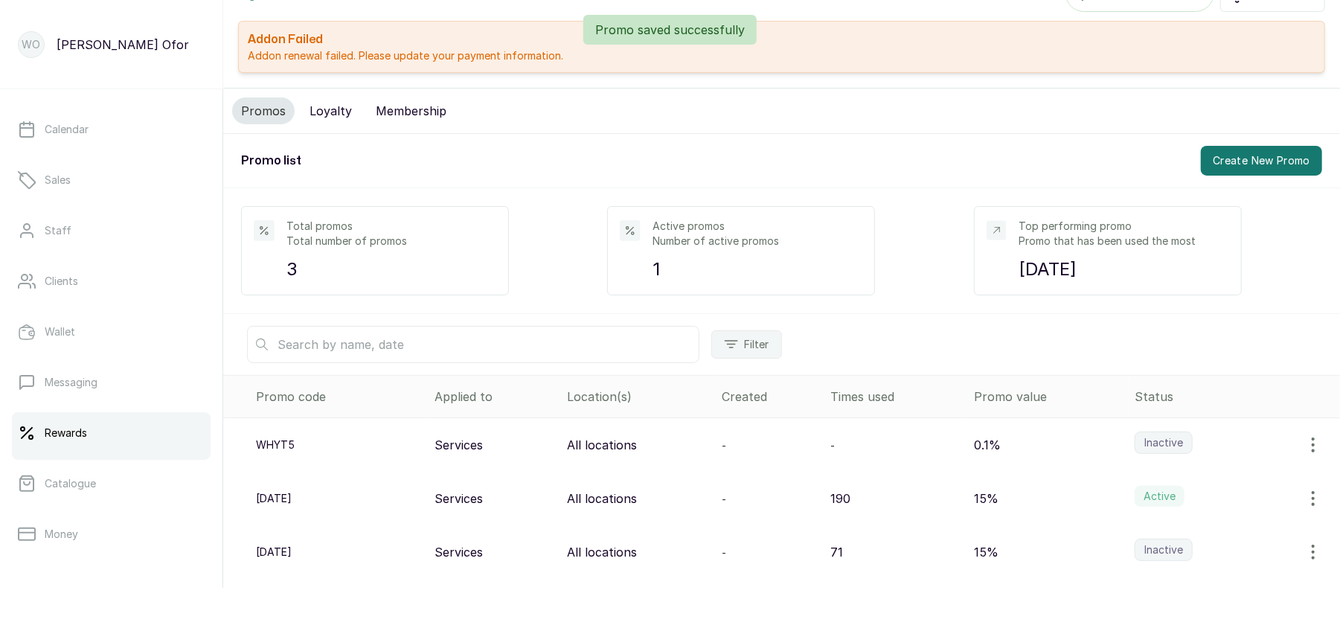
click at [974, 496] on p "15%" at bounding box center [986, 499] width 25 height 18
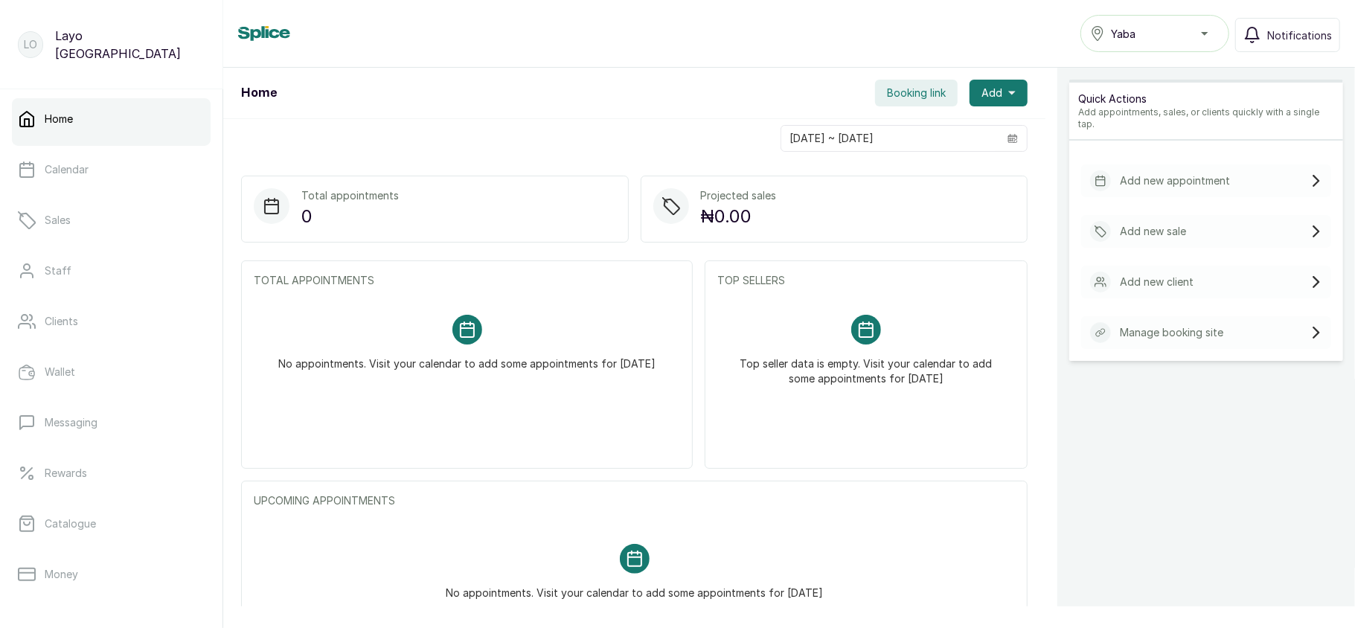
click at [1165, 33] on div "Yaba" at bounding box center [1154, 34] width 129 height 18
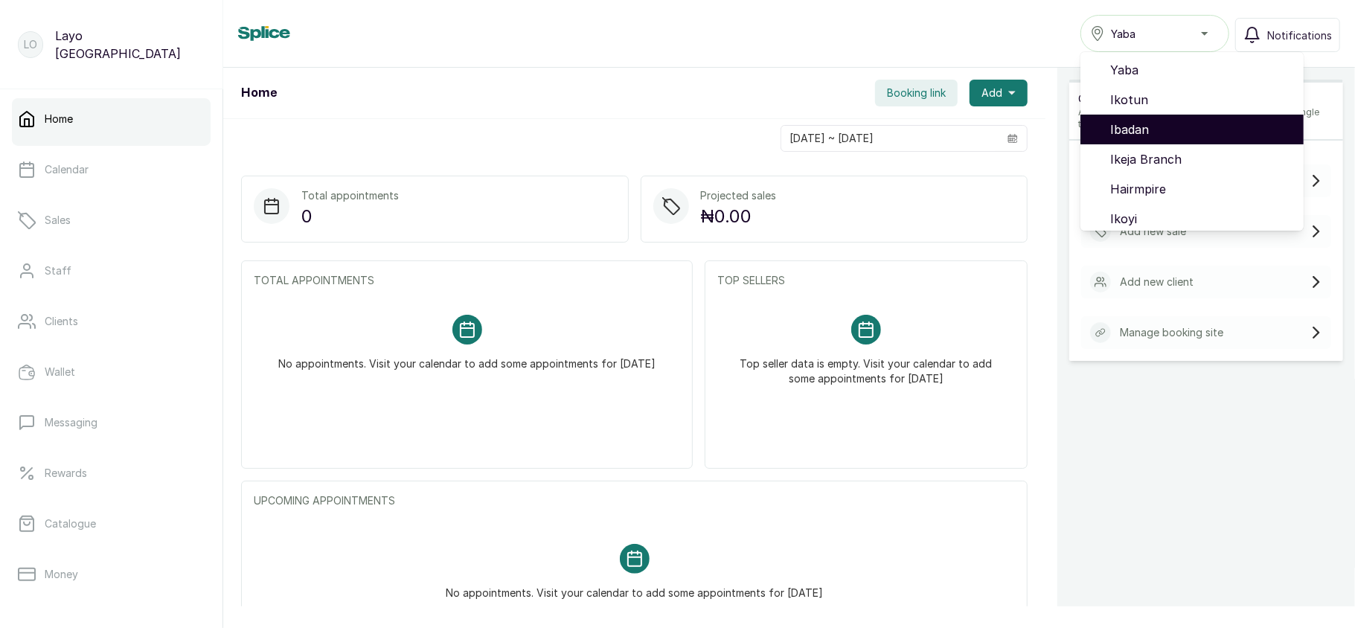
click at [1125, 129] on span "Ibadan" at bounding box center [1201, 130] width 182 height 18
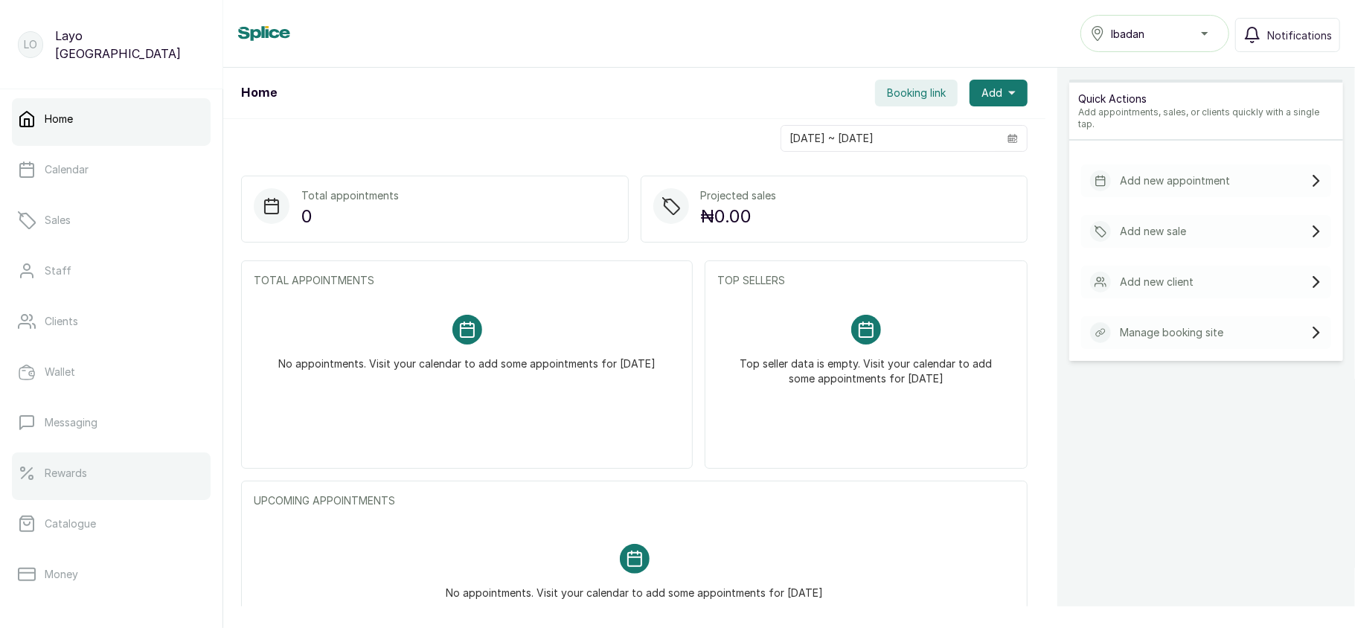
click at [107, 460] on link "Rewards" at bounding box center [111, 473] width 199 height 42
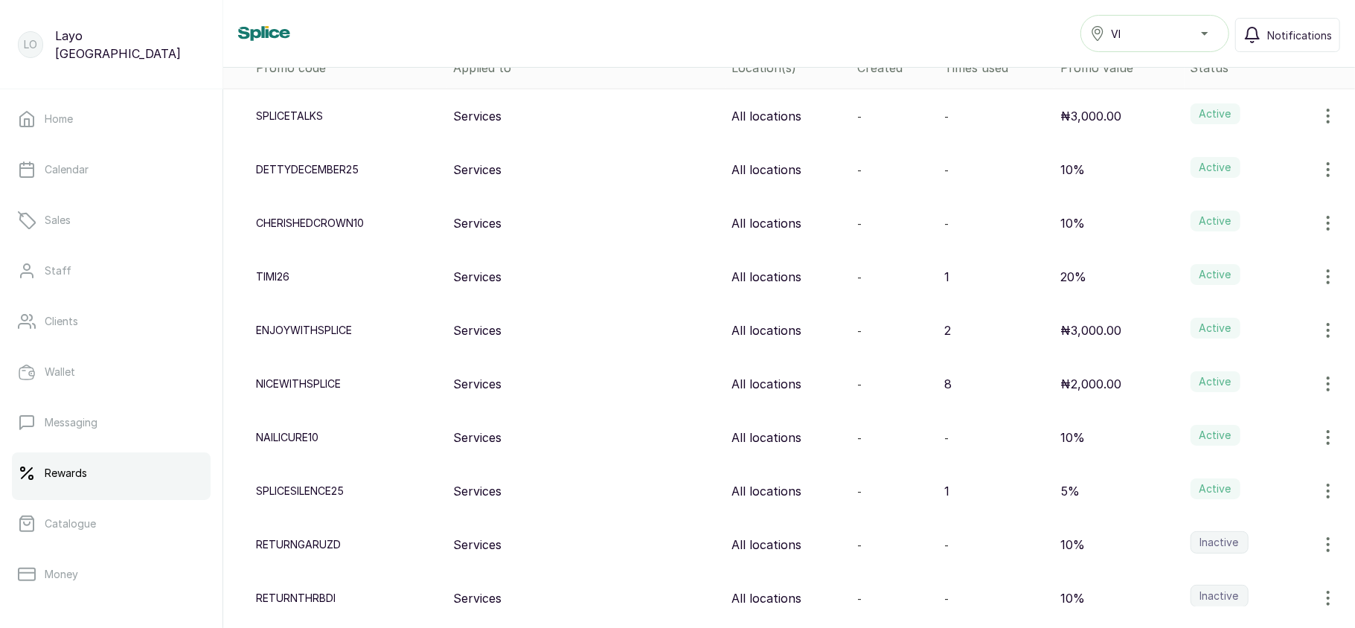
scroll to position [310, 0]
click at [1319, 275] on icon "button" at bounding box center [1328, 275] width 18 height 18
click at [1218, 319] on span "Edit" at bounding box center [1229, 317] width 22 height 18
select select "percentage"
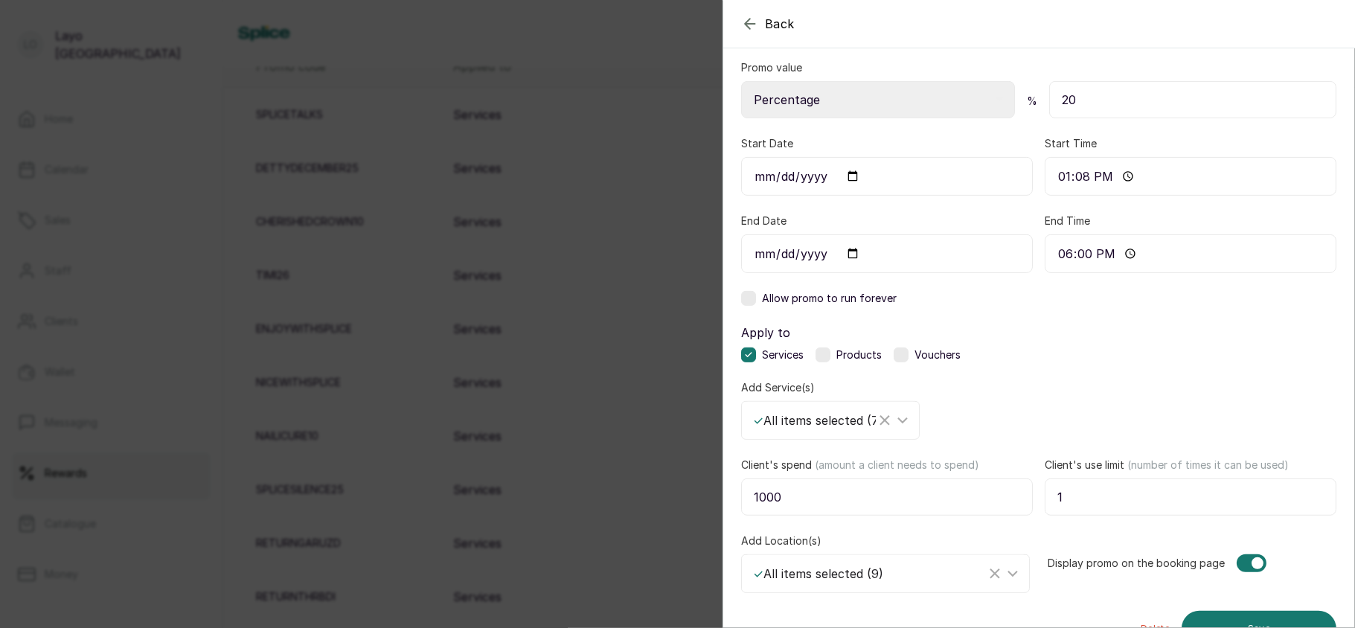
scroll to position [360, 0]
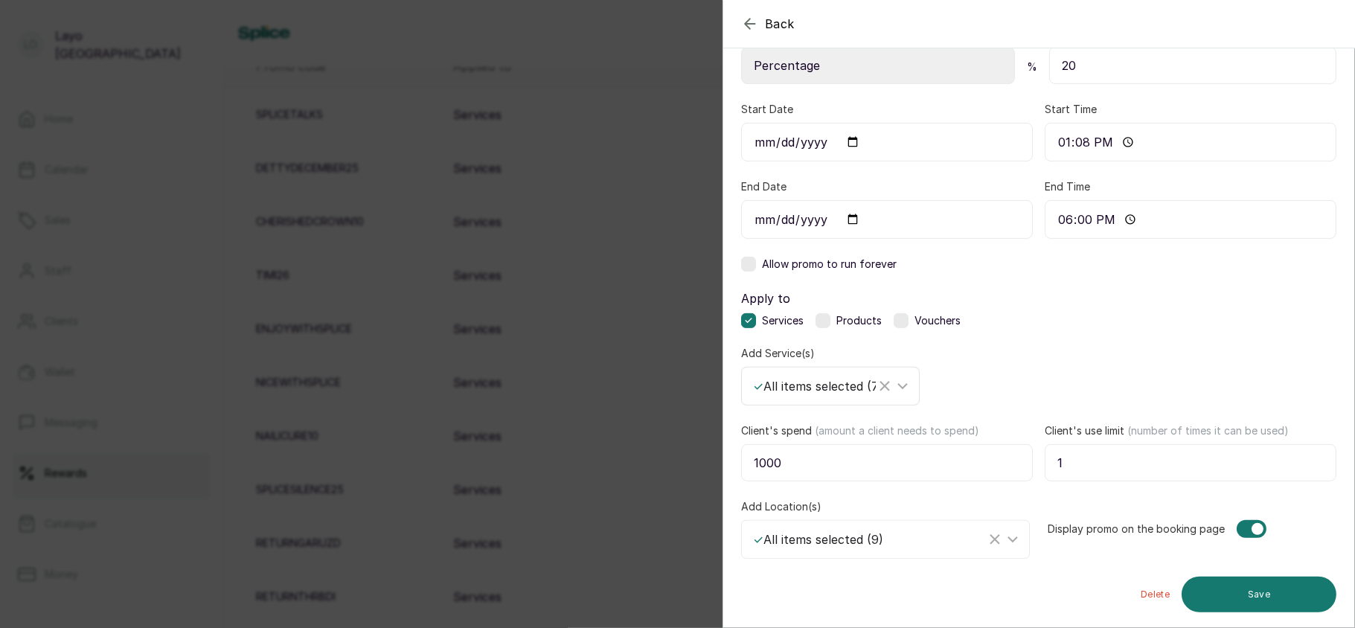
click at [808, 388] on div "✓ All items selected ( 75 )" at bounding box center [814, 386] width 123 height 18
click at [836, 393] on div "✓ All items selected ( 75 )" at bounding box center [814, 386] width 123 height 18
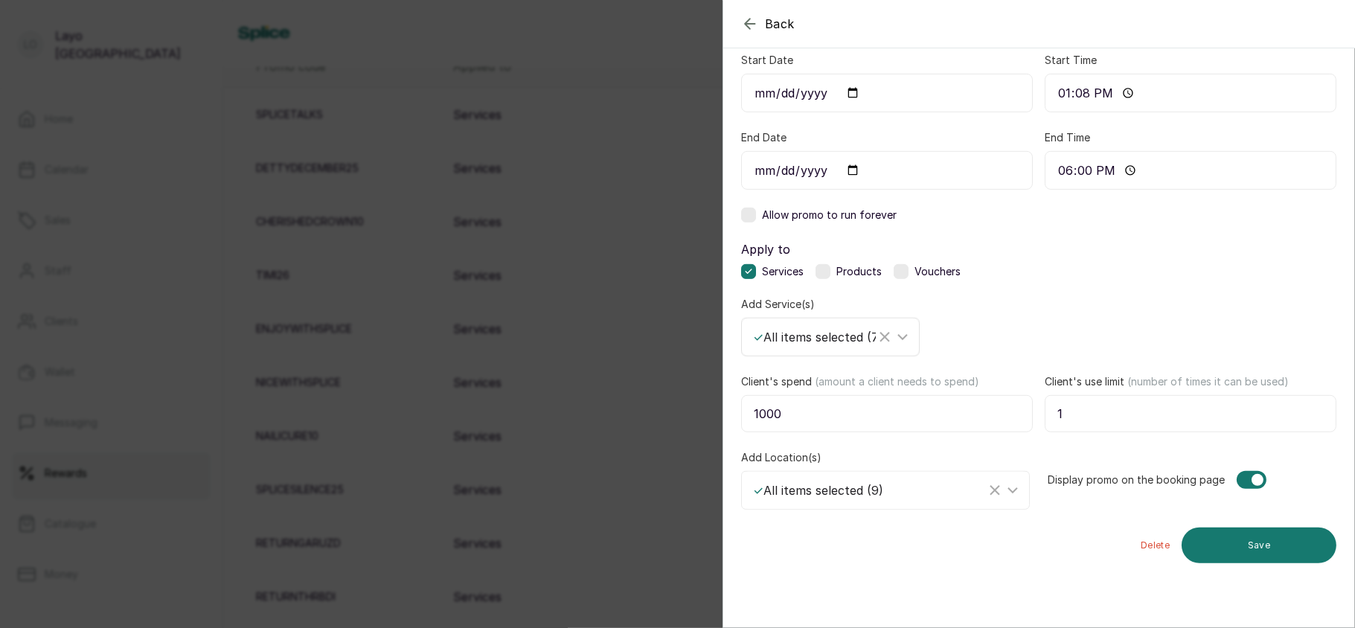
scroll to position [415, 0]
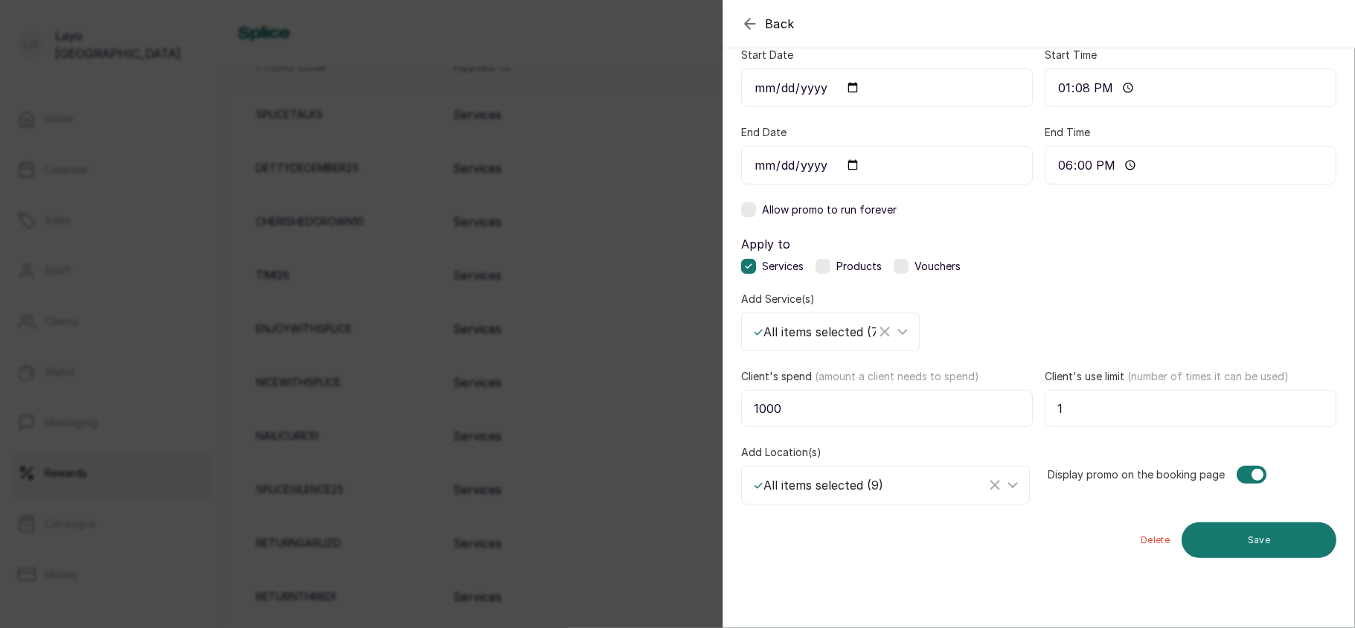
click at [1101, 412] on input "1" at bounding box center [1191, 408] width 292 height 37
type input "5"
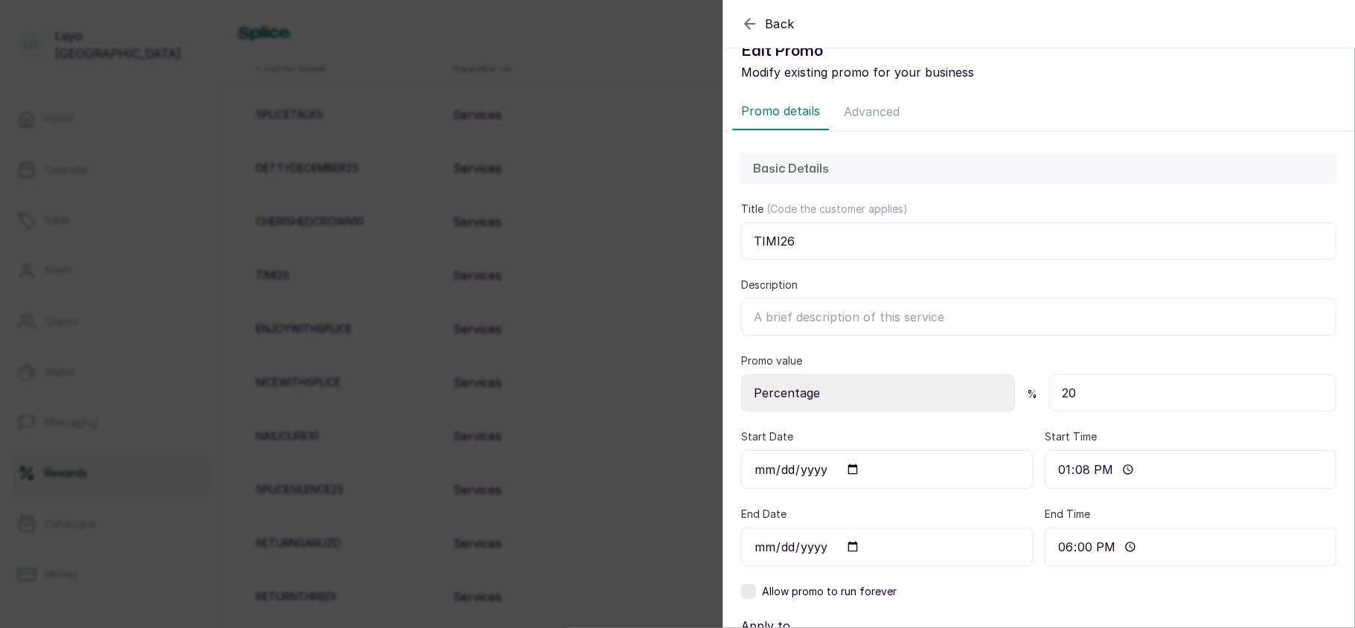
scroll to position [16, 0]
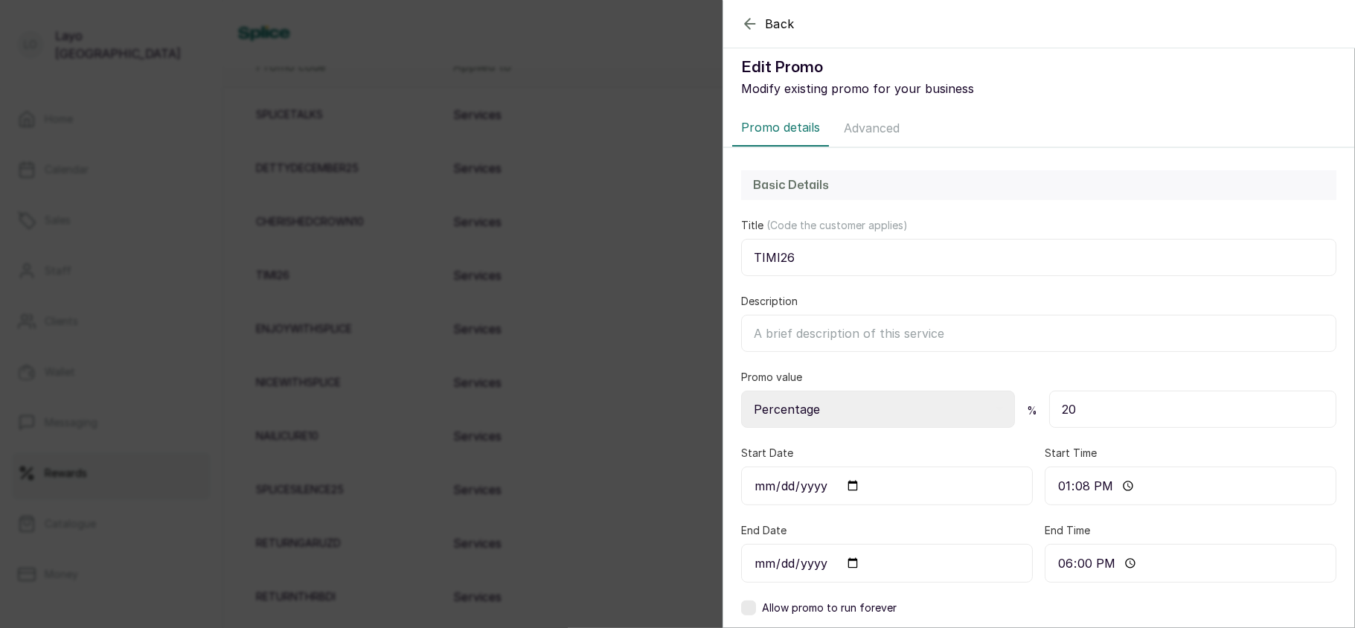
type input "10"
click at [853, 127] on button "Advanced" at bounding box center [872, 127] width 74 height 37
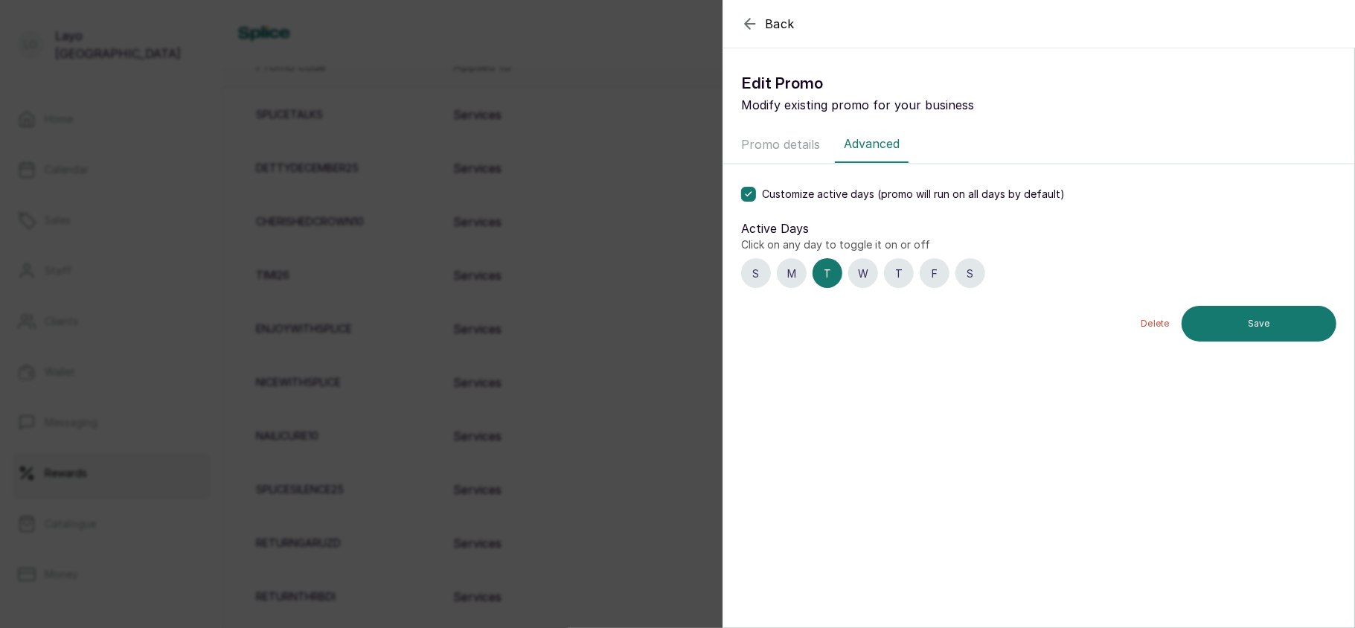
click at [786, 152] on button "Promo details" at bounding box center [780, 144] width 97 height 37
select select "percentage"
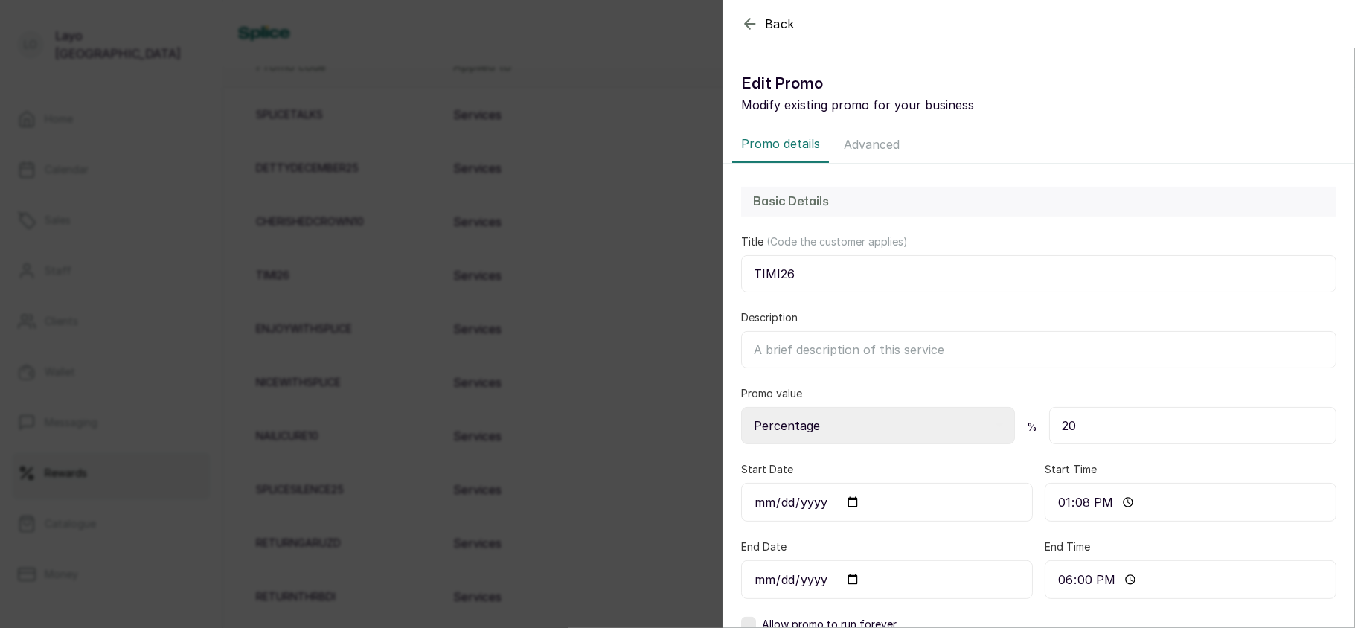
scroll to position [432, 0]
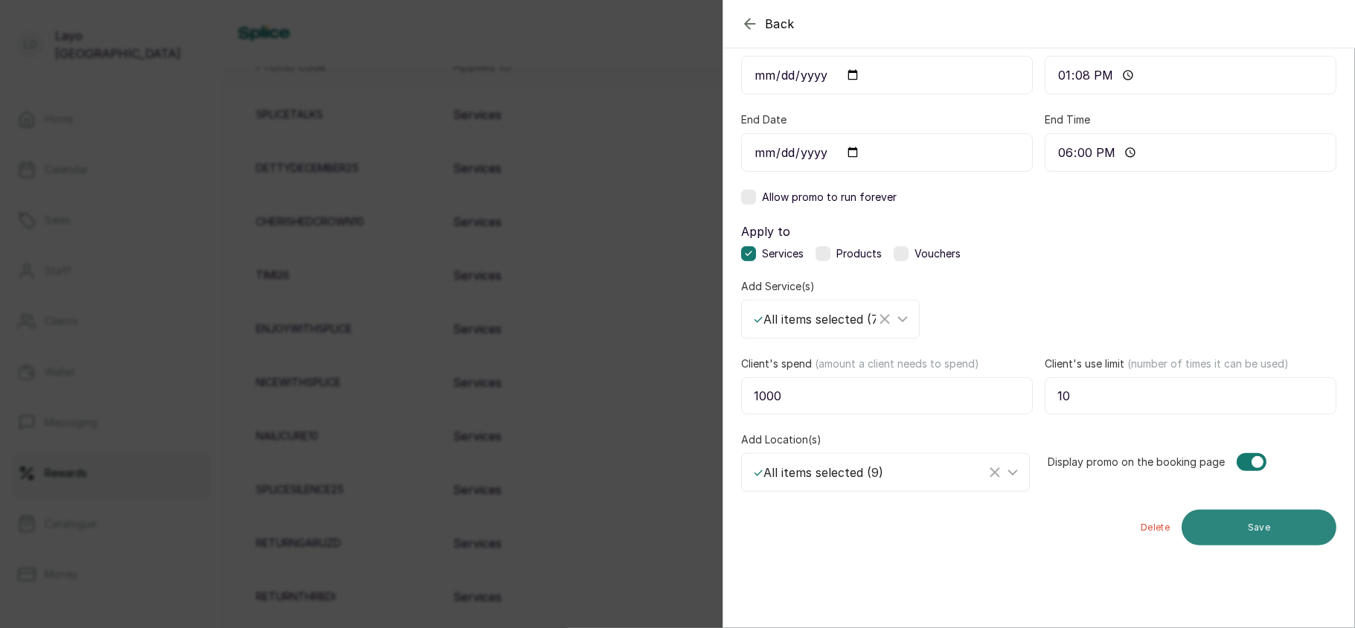
click at [1218, 527] on button "Save" at bounding box center [1259, 528] width 155 height 36
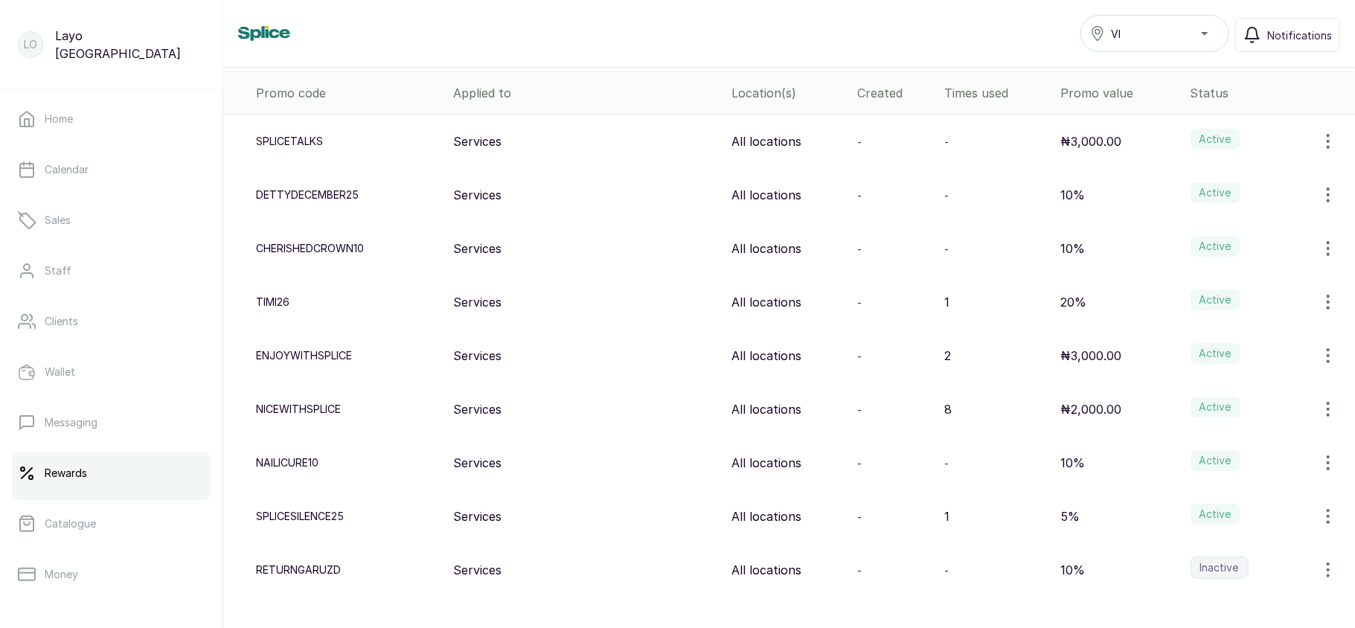
scroll to position [280, 0]
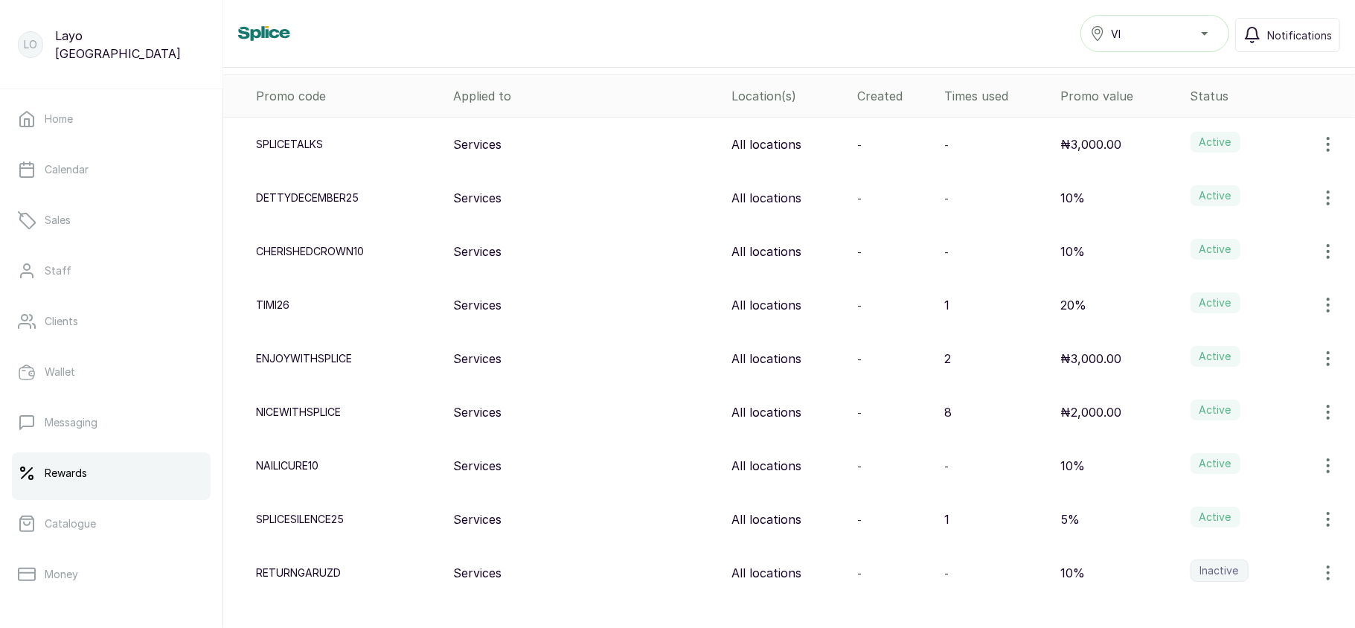
click at [1319, 194] on icon "button" at bounding box center [1328, 198] width 18 height 18
click at [1218, 238] on span "Edit" at bounding box center [1229, 240] width 22 height 18
select select "percentage"
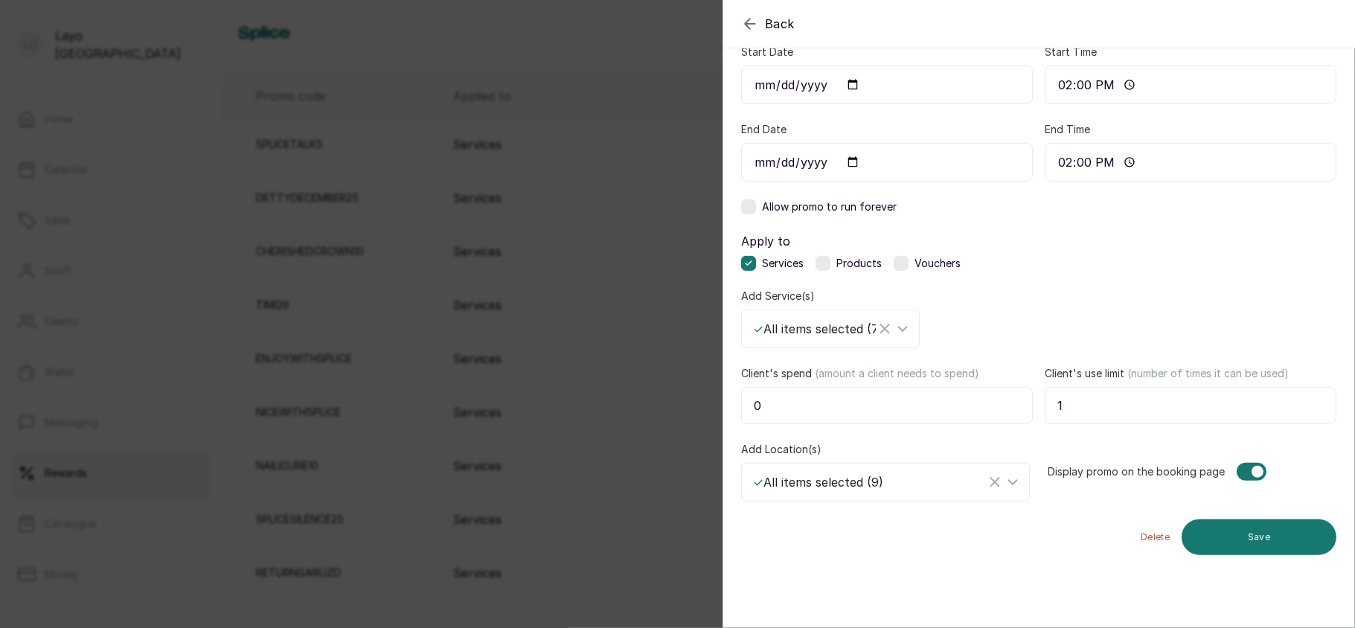
scroll to position [432, 0]
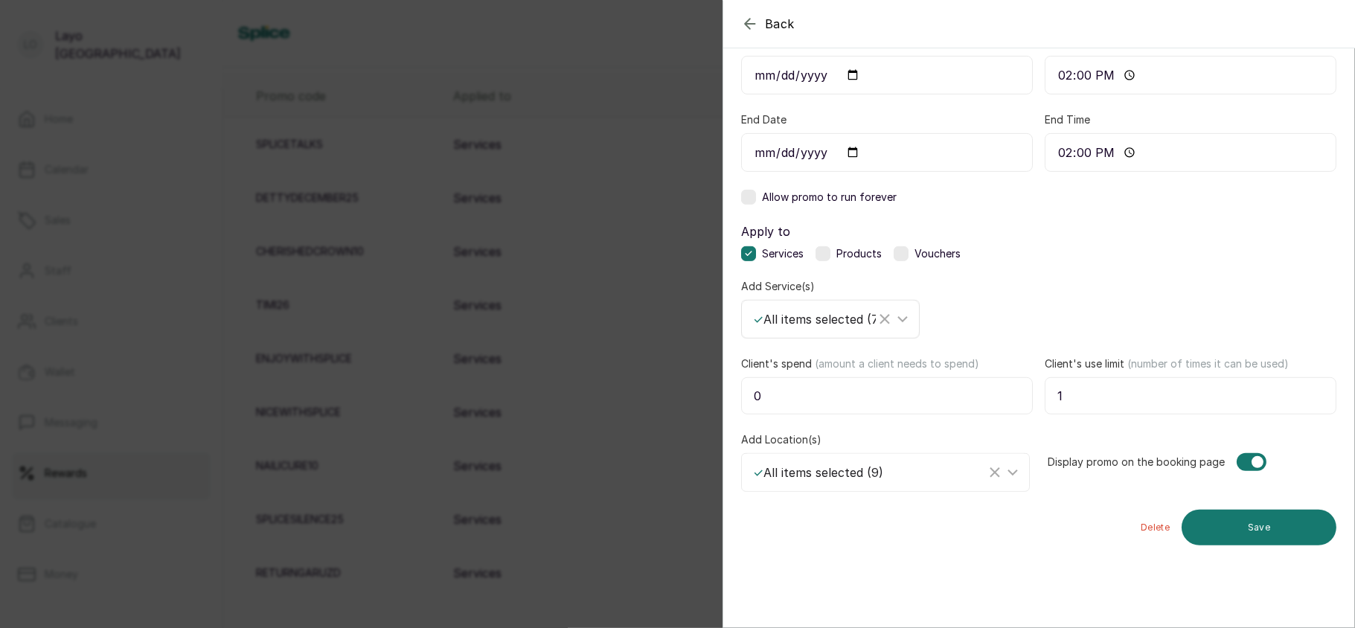
click at [793, 325] on div "✓ All items selected ( 75 )" at bounding box center [814, 319] width 123 height 18
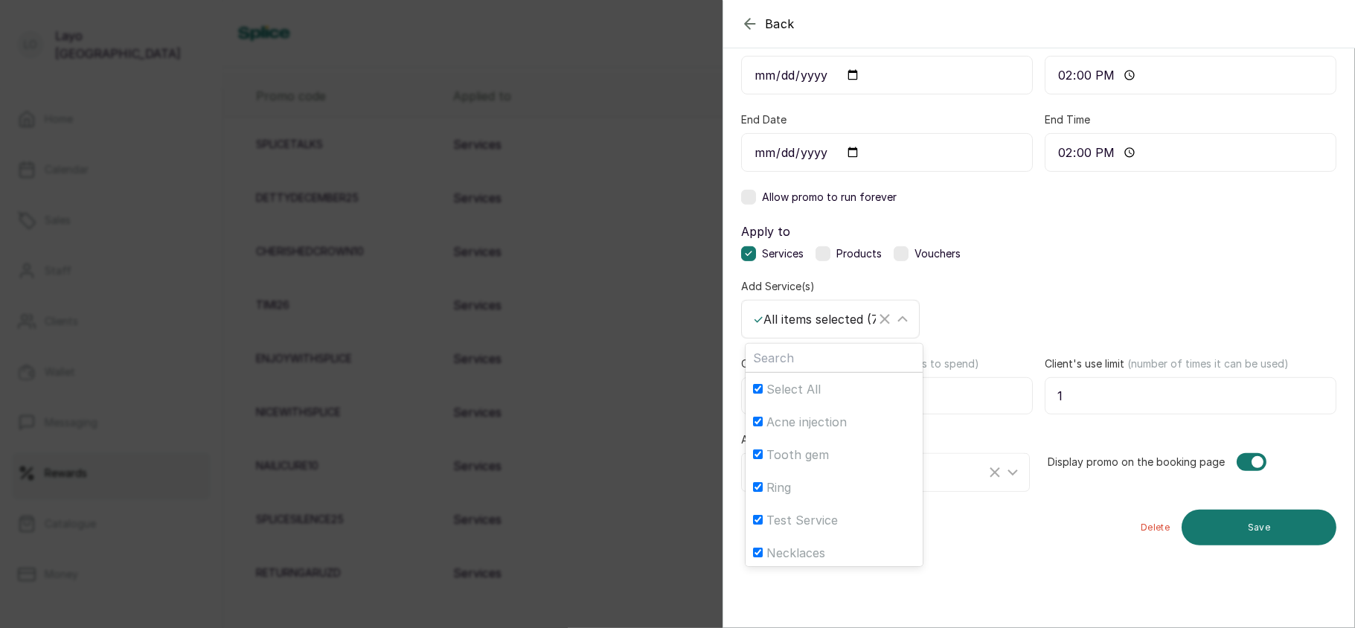
click at [793, 325] on div "✓ All items selected ( 75 )" at bounding box center [814, 319] width 123 height 18
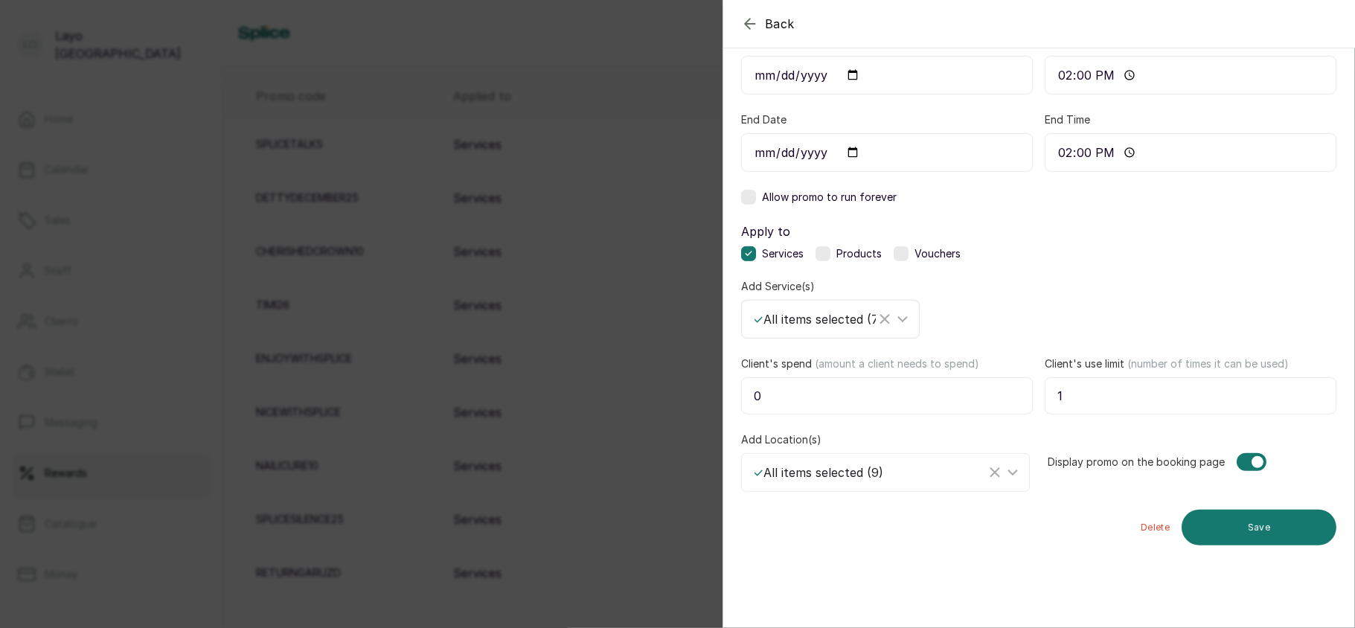
scroll to position [0, 0]
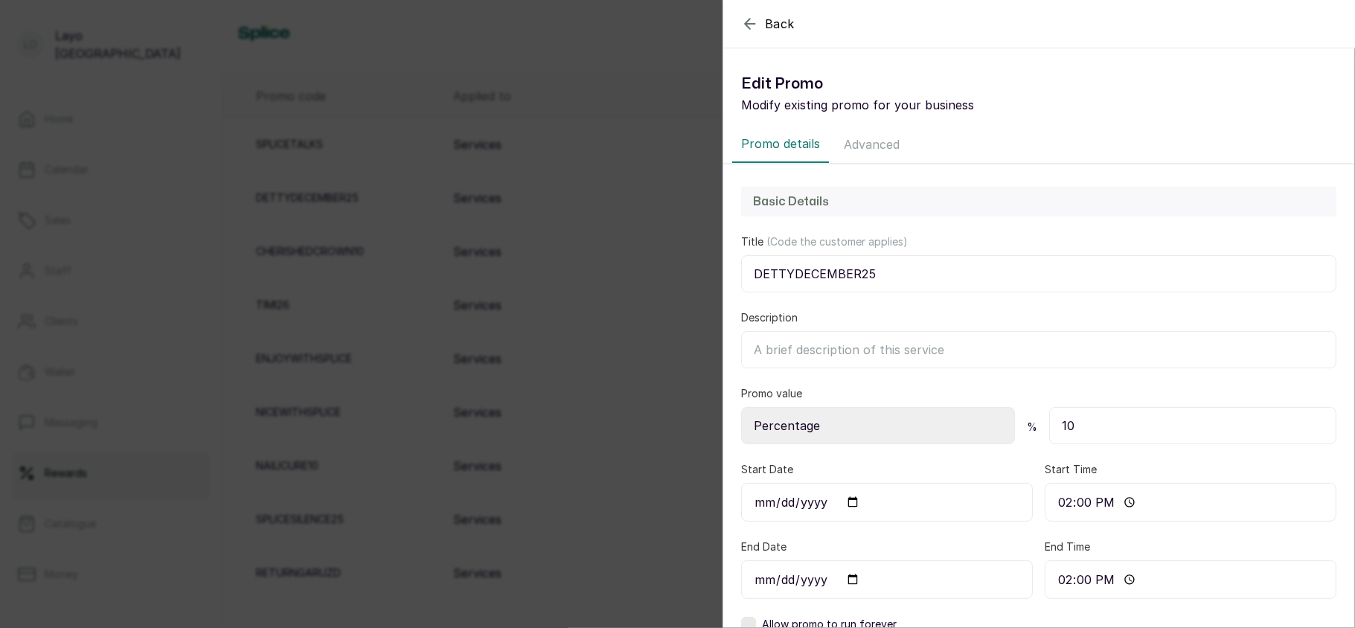
click at [861, 143] on button "Advanced" at bounding box center [872, 144] width 74 height 37
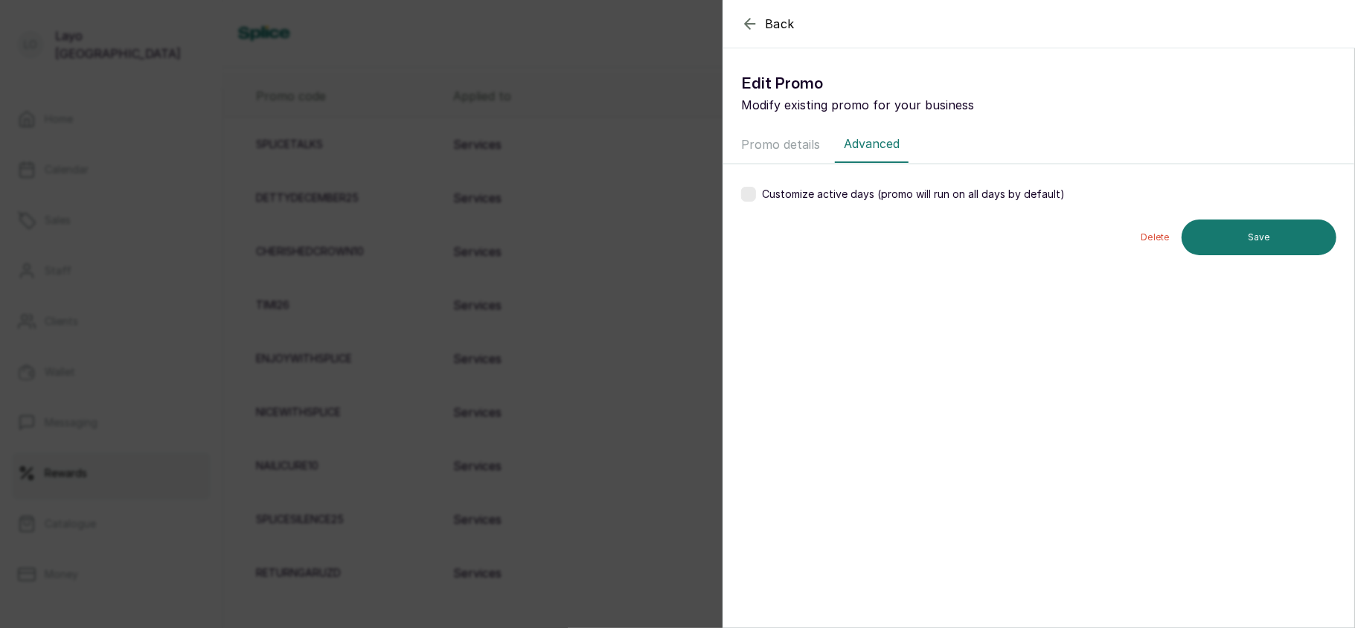
click at [749, 194] on label at bounding box center [748, 194] width 15 height 15
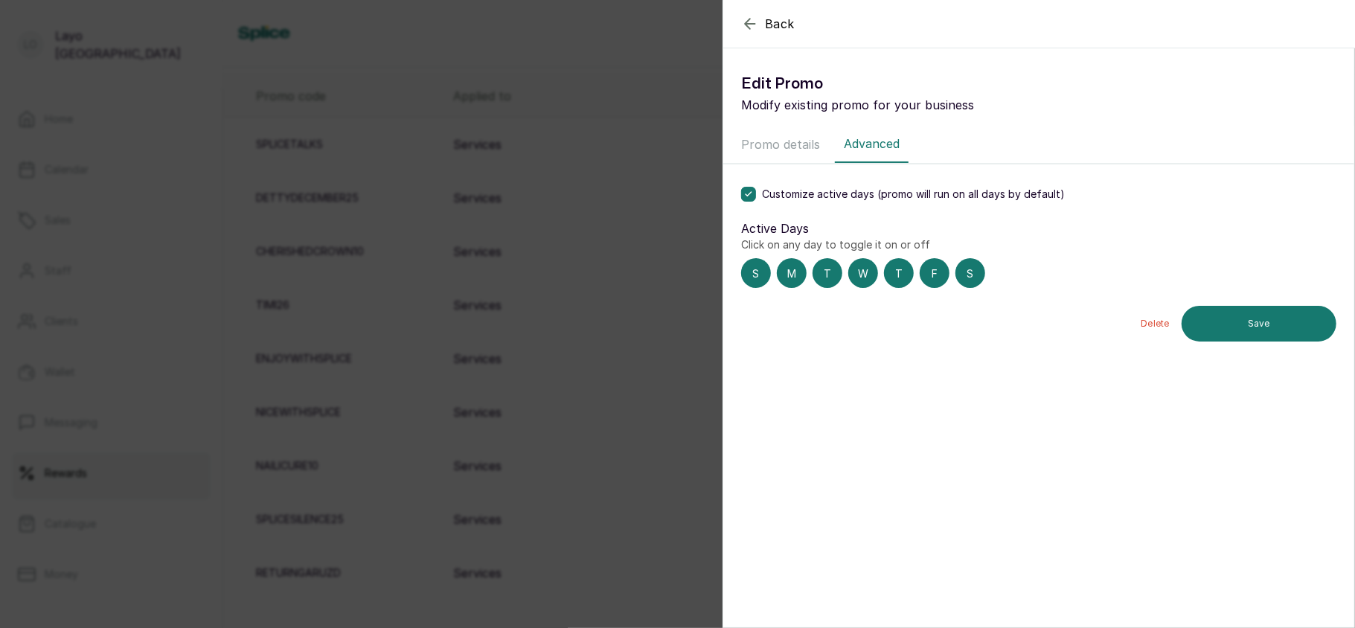
click at [759, 275] on div "S" at bounding box center [756, 273] width 30 height 30
click at [783, 275] on div "M" at bounding box center [792, 273] width 30 height 30
click at [855, 280] on div "W" at bounding box center [863, 273] width 30 height 30
click at [911, 274] on div "T" at bounding box center [899, 273] width 30 height 30
click at [944, 275] on div "F" at bounding box center [935, 273] width 30 height 30
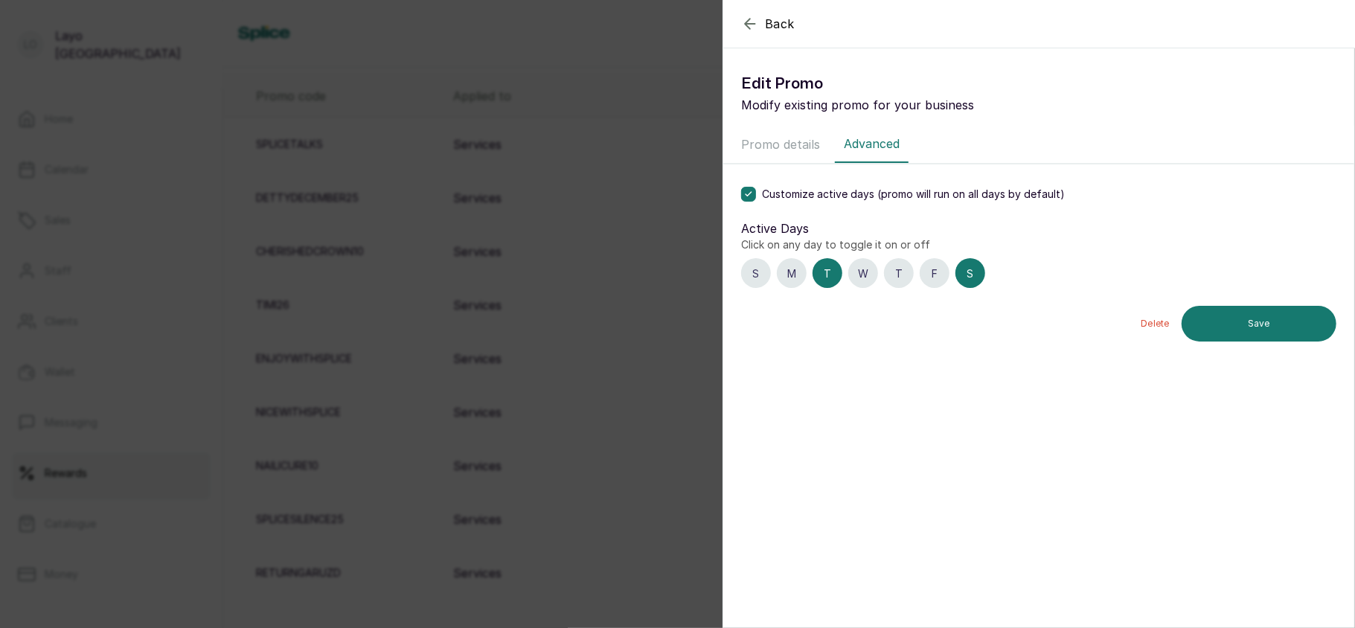
click at [965, 278] on div "S" at bounding box center [971, 273] width 30 height 30
click at [1221, 320] on button "Save" at bounding box center [1259, 324] width 155 height 36
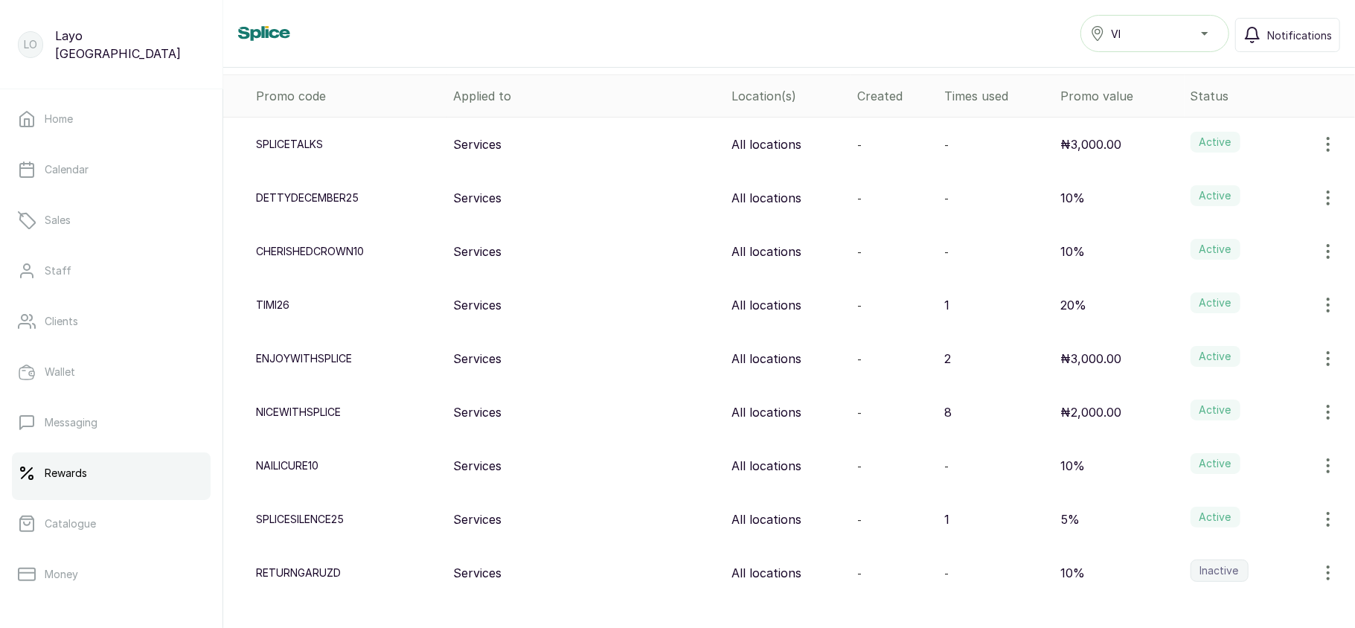
scroll to position [215, 0]
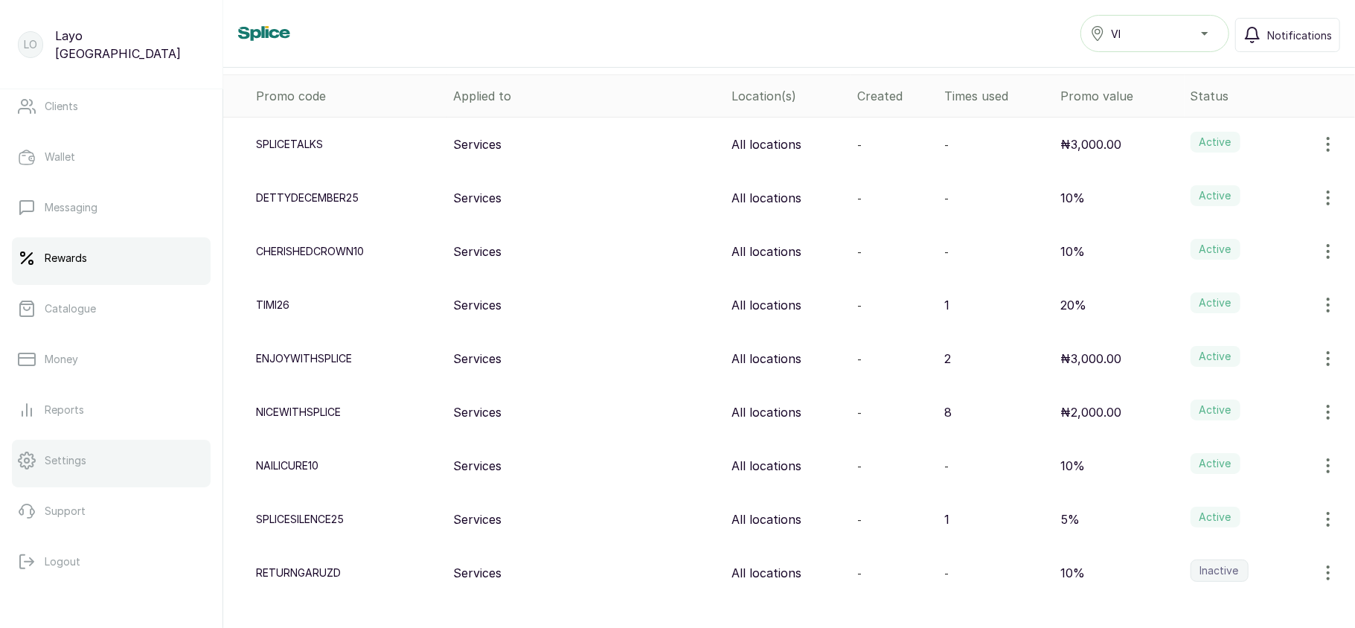
click at [97, 456] on link "Settings" at bounding box center [111, 461] width 199 height 42
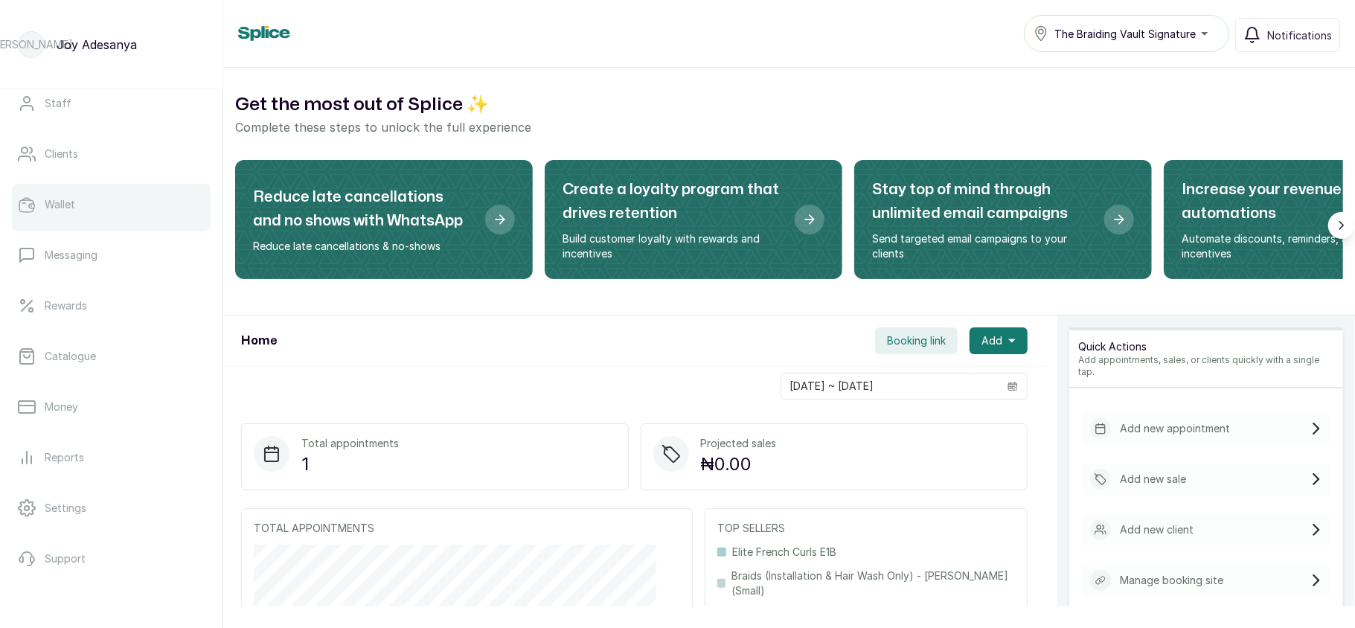
scroll to position [215, 0]
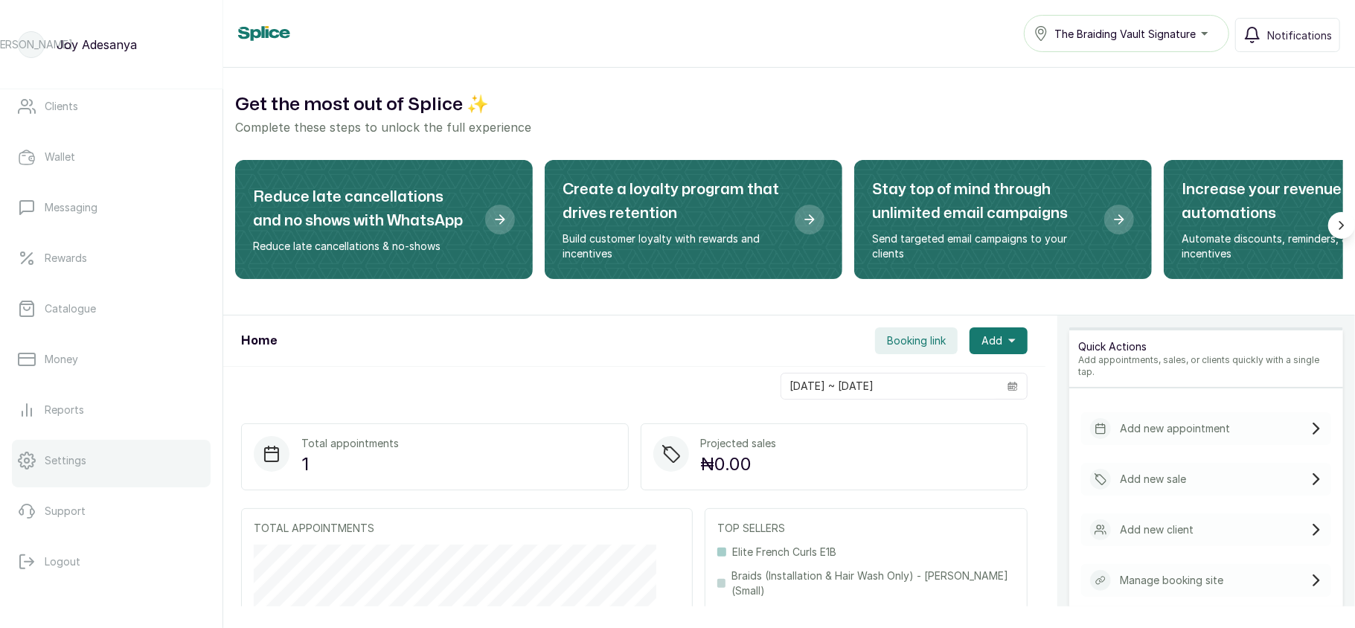
click at [84, 460] on p "Settings" at bounding box center [66, 460] width 42 height 15
